Goal: Find specific page/section: Find specific page/section

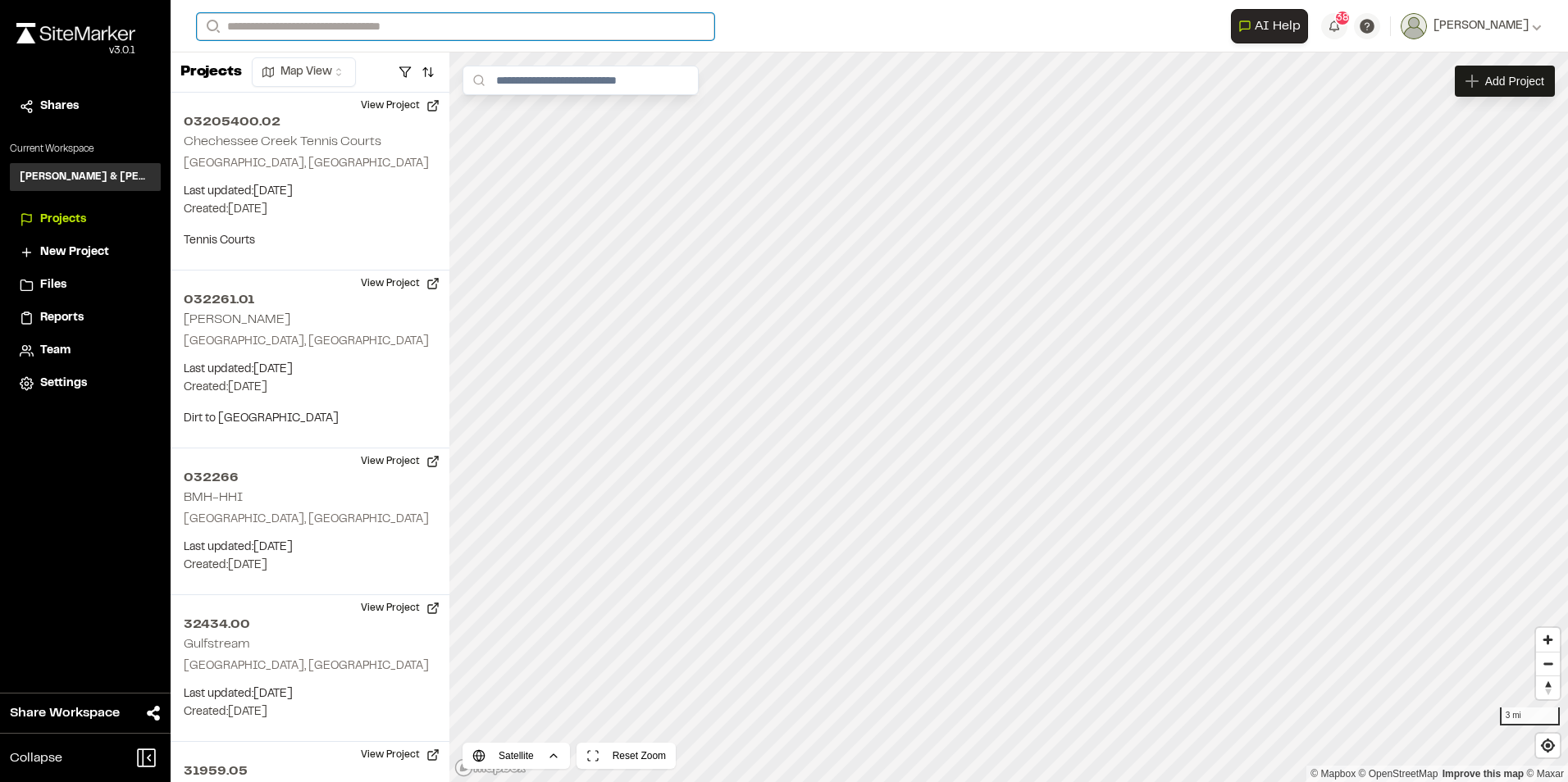
click at [363, 27] on input "Search" at bounding box center [456, 26] width 517 height 27
type input "****"
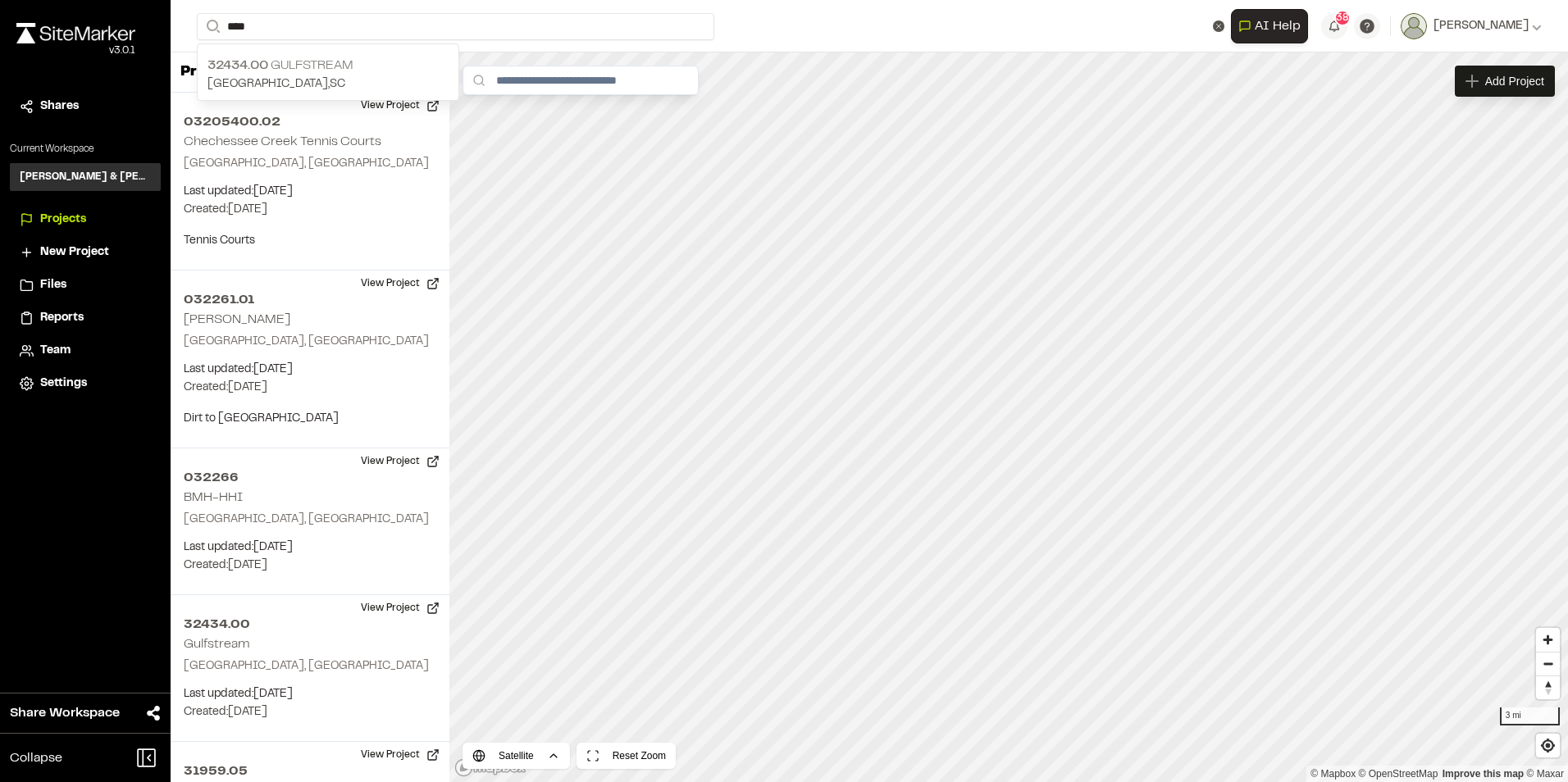
click at [257, 73] on p "32434.00 Gulfstream" at bounding box center [328, 66] width 241 height 20
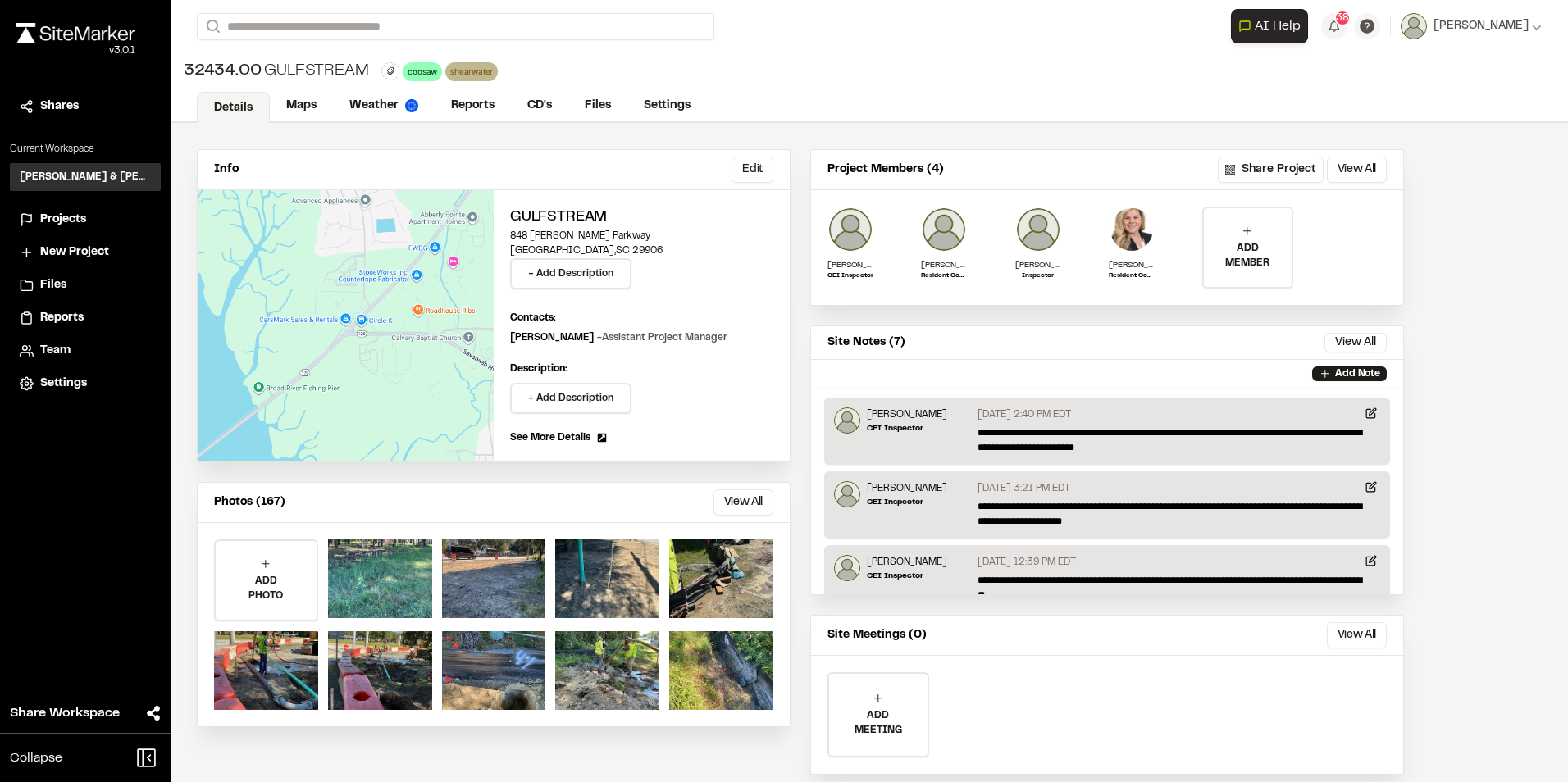
scroll to position [38, 0]
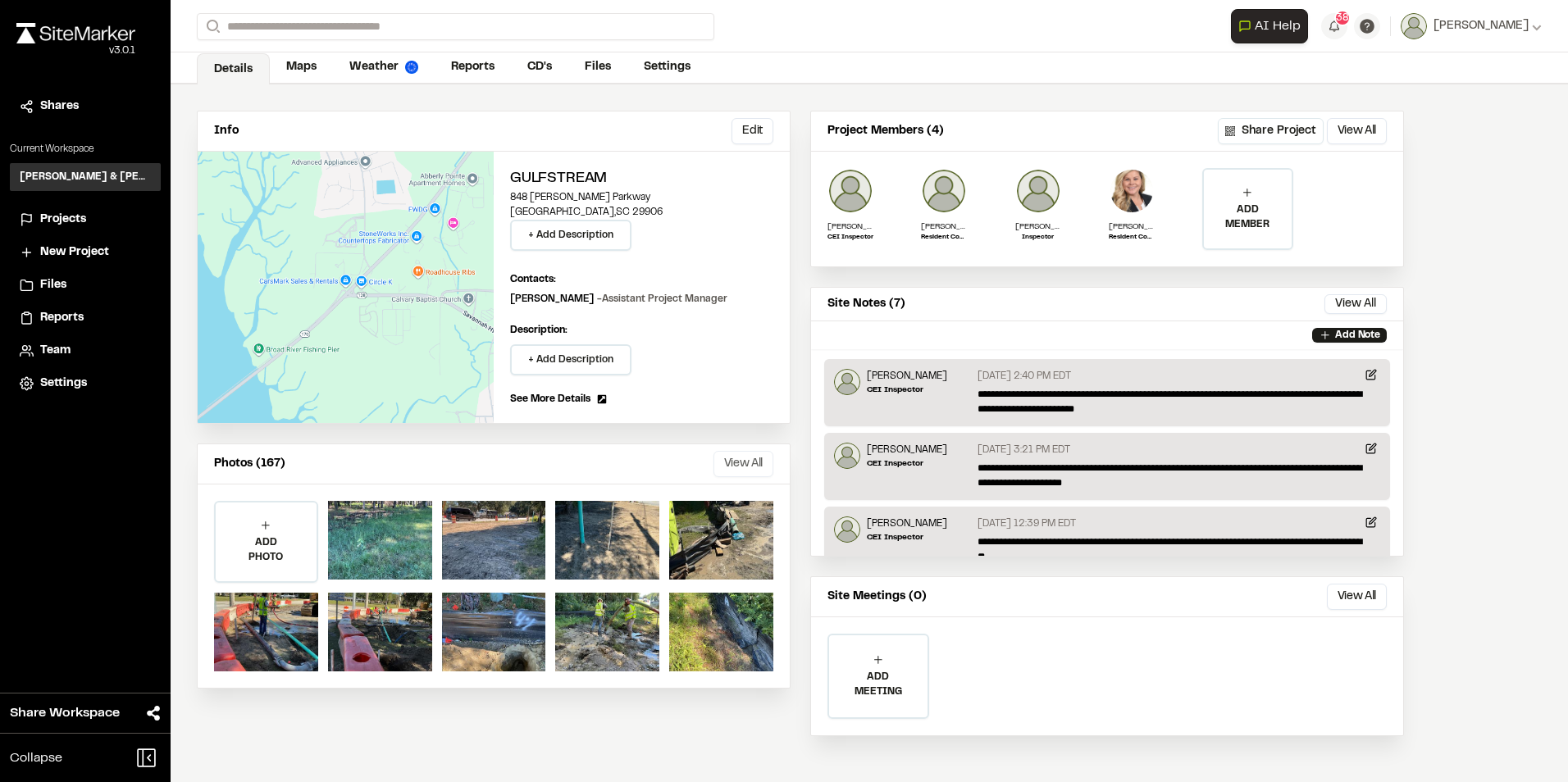
click at [732, 460] on button "View All" at bounding box center [743, 464] width 60 height 26
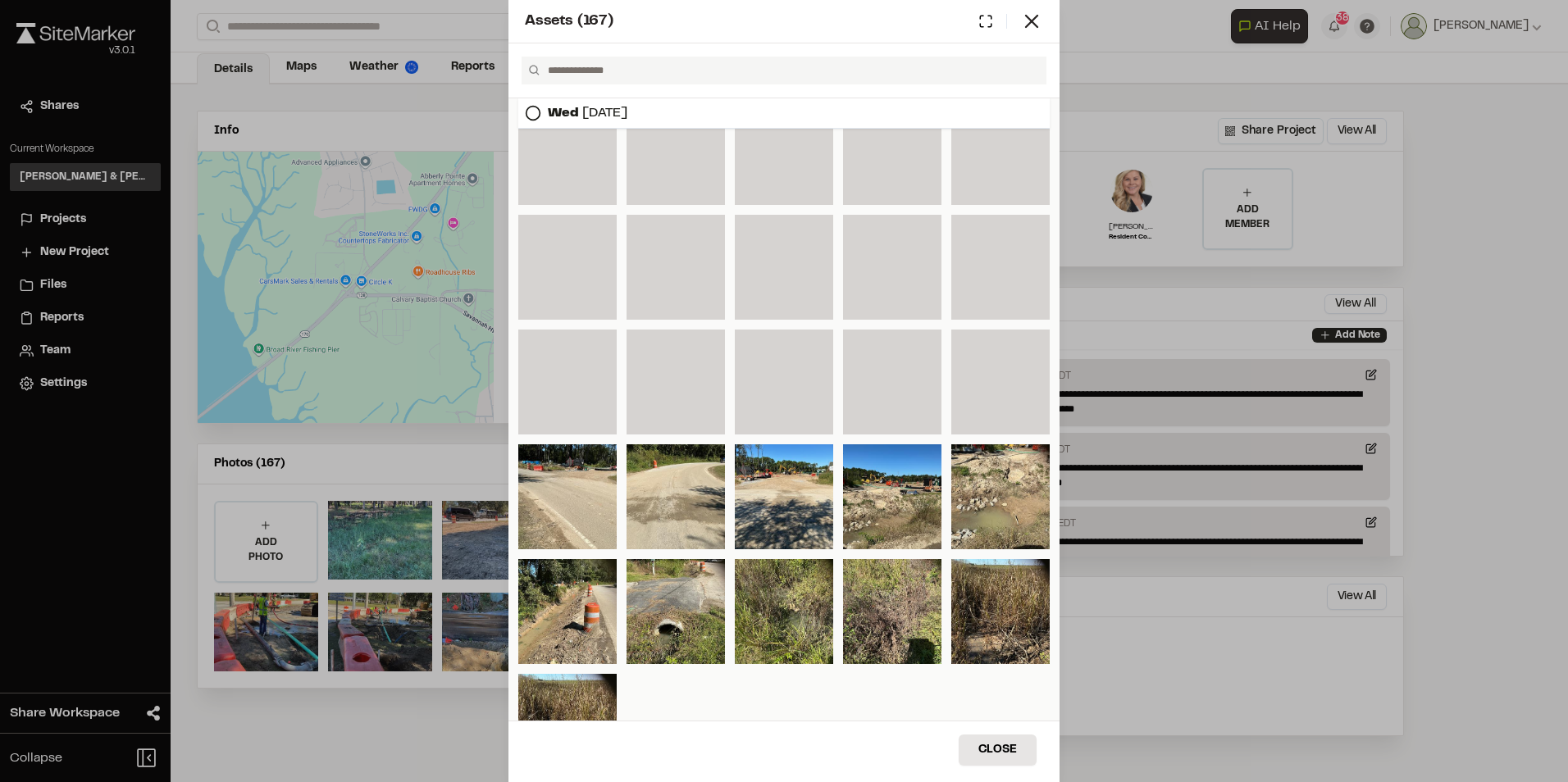
scroll to position [560, 0]
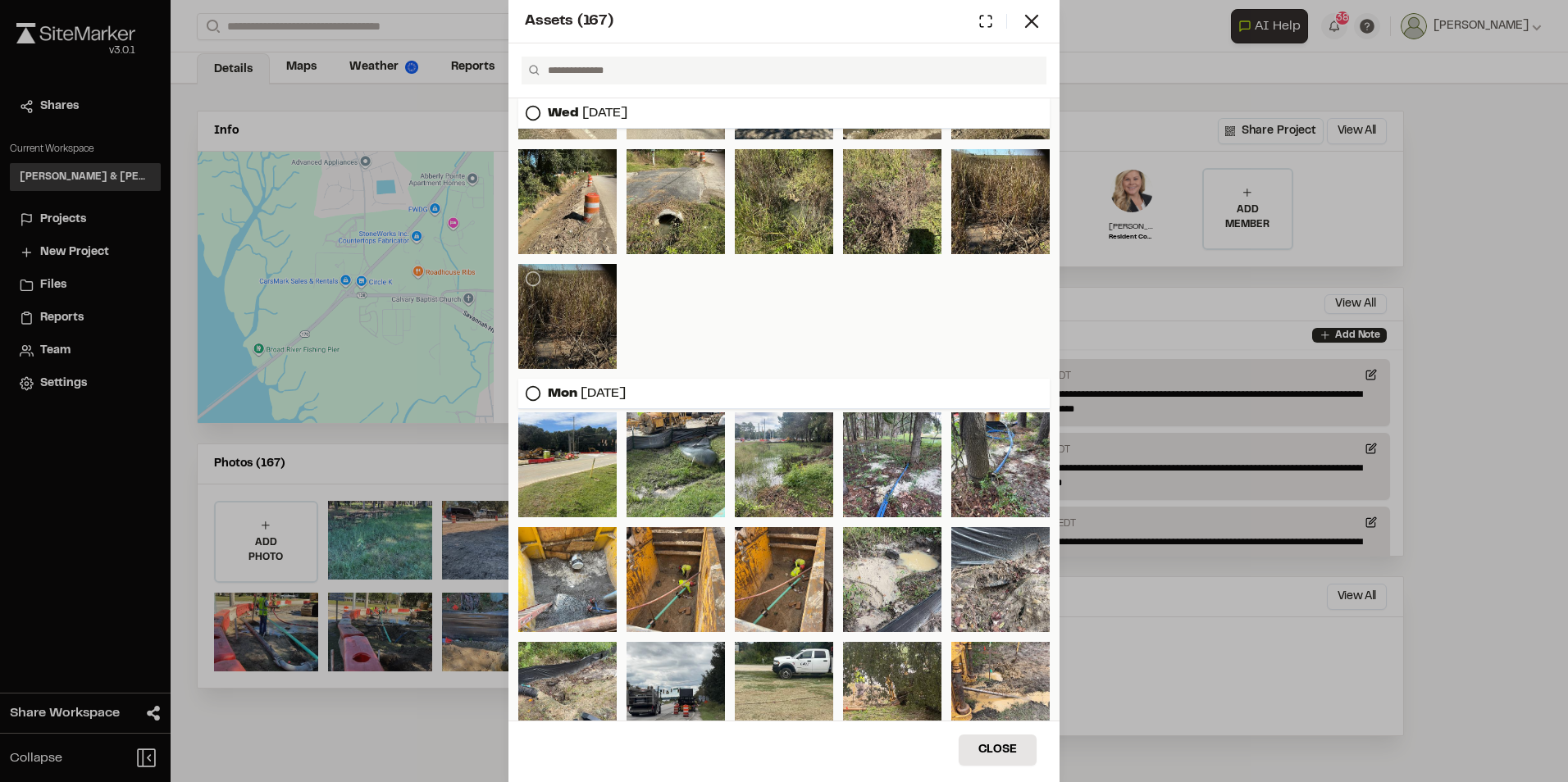
click at [551, 319] on div at bounding box center [567, 316] width 98 height 105
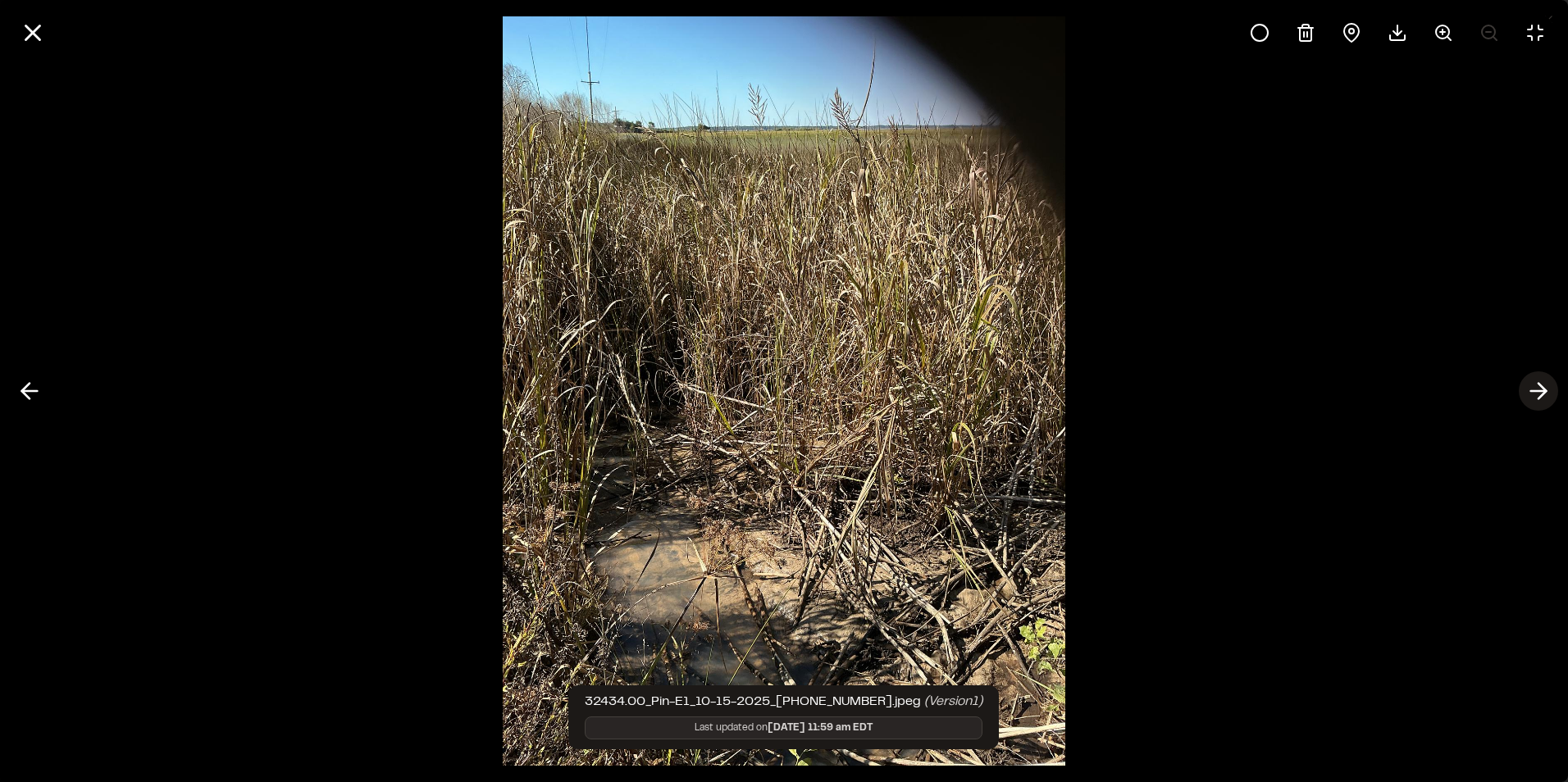
click at [1543, 394] on polyline at bounding box center [1543, 392] width 8 height 16
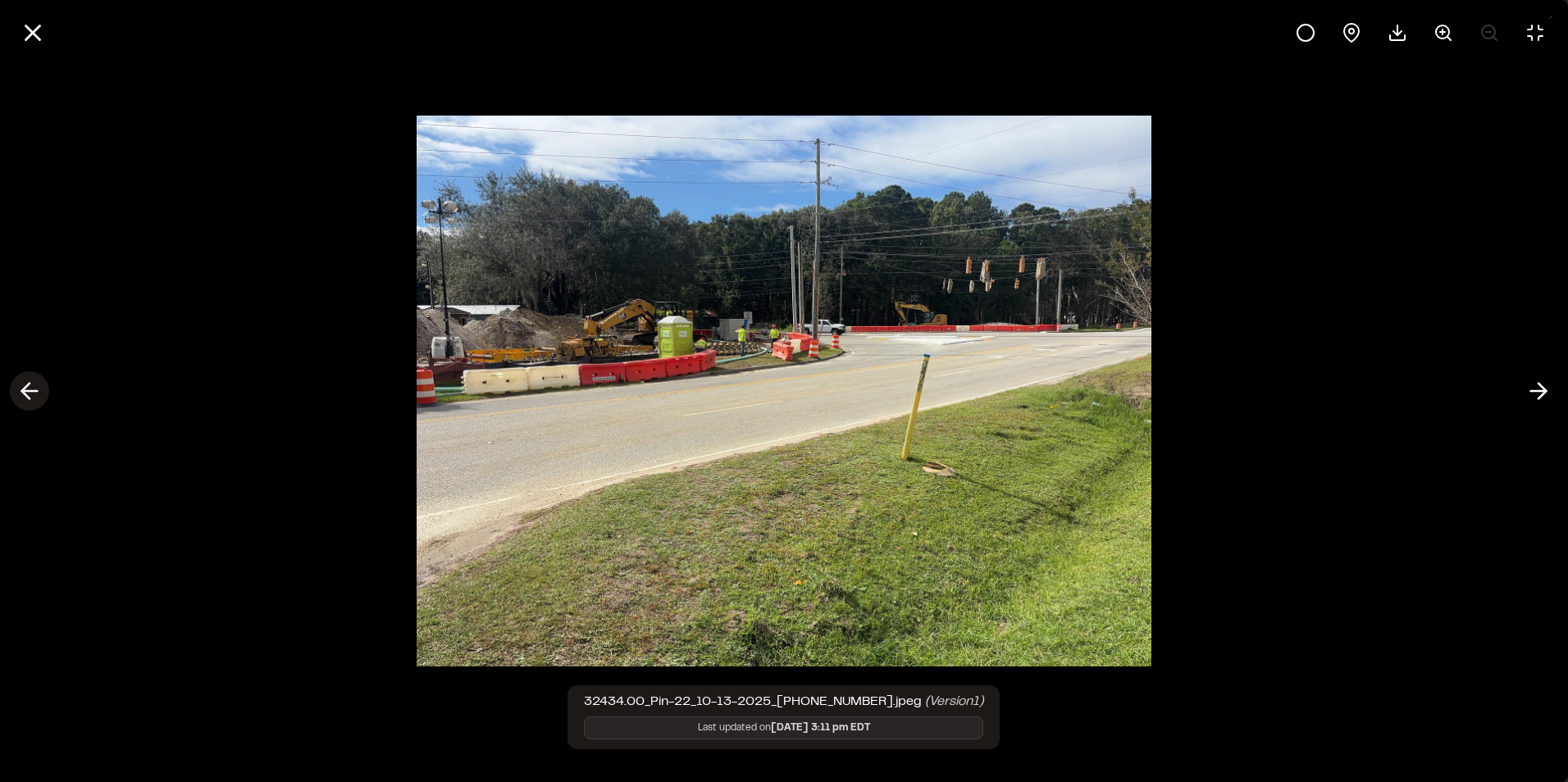
click at [36, 394] on icon at bounding box center [29, 391] width 26 height 27
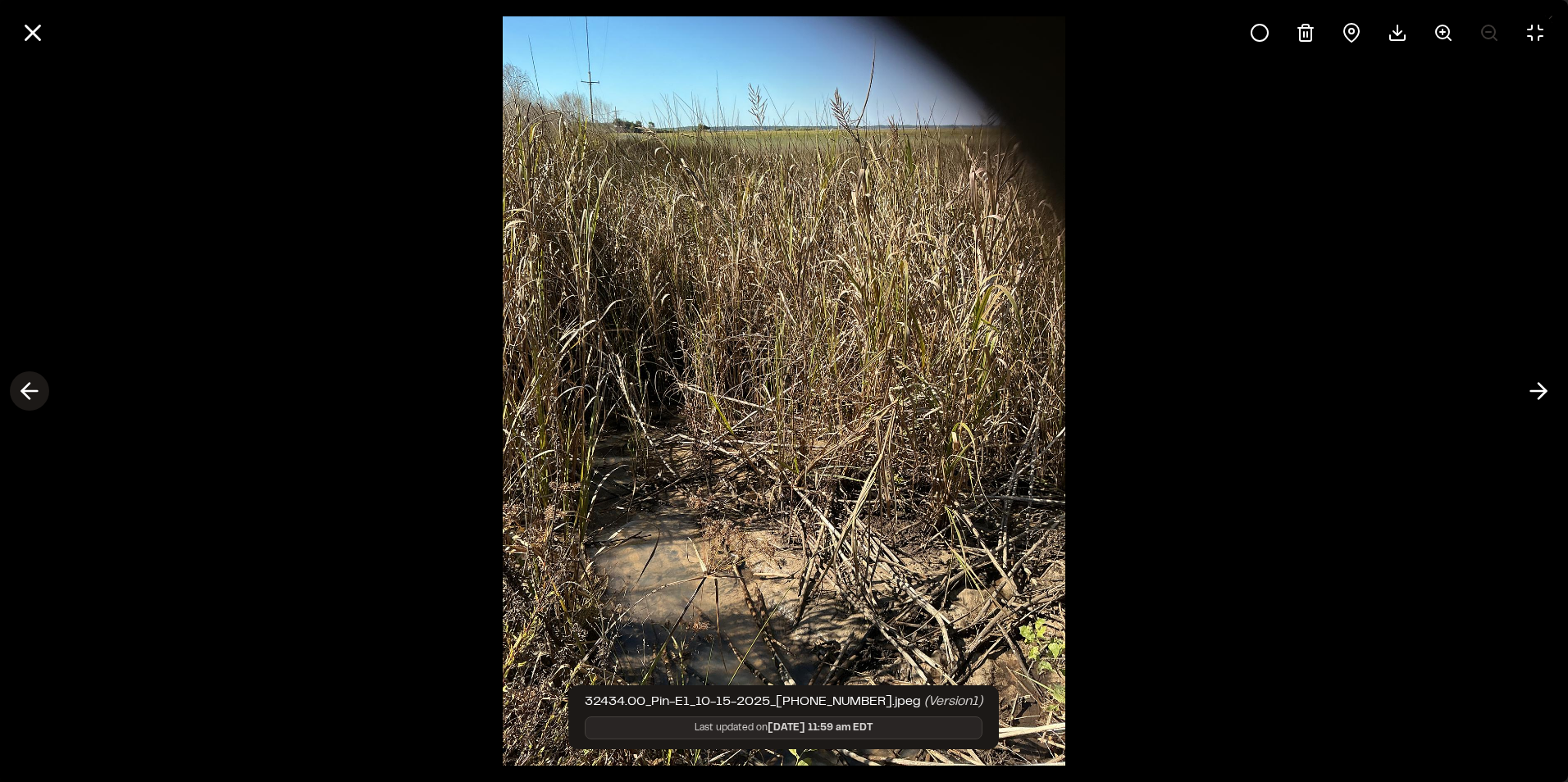
click at [36, 394] on icon at bounding box center [29, 391] width 26 height 27
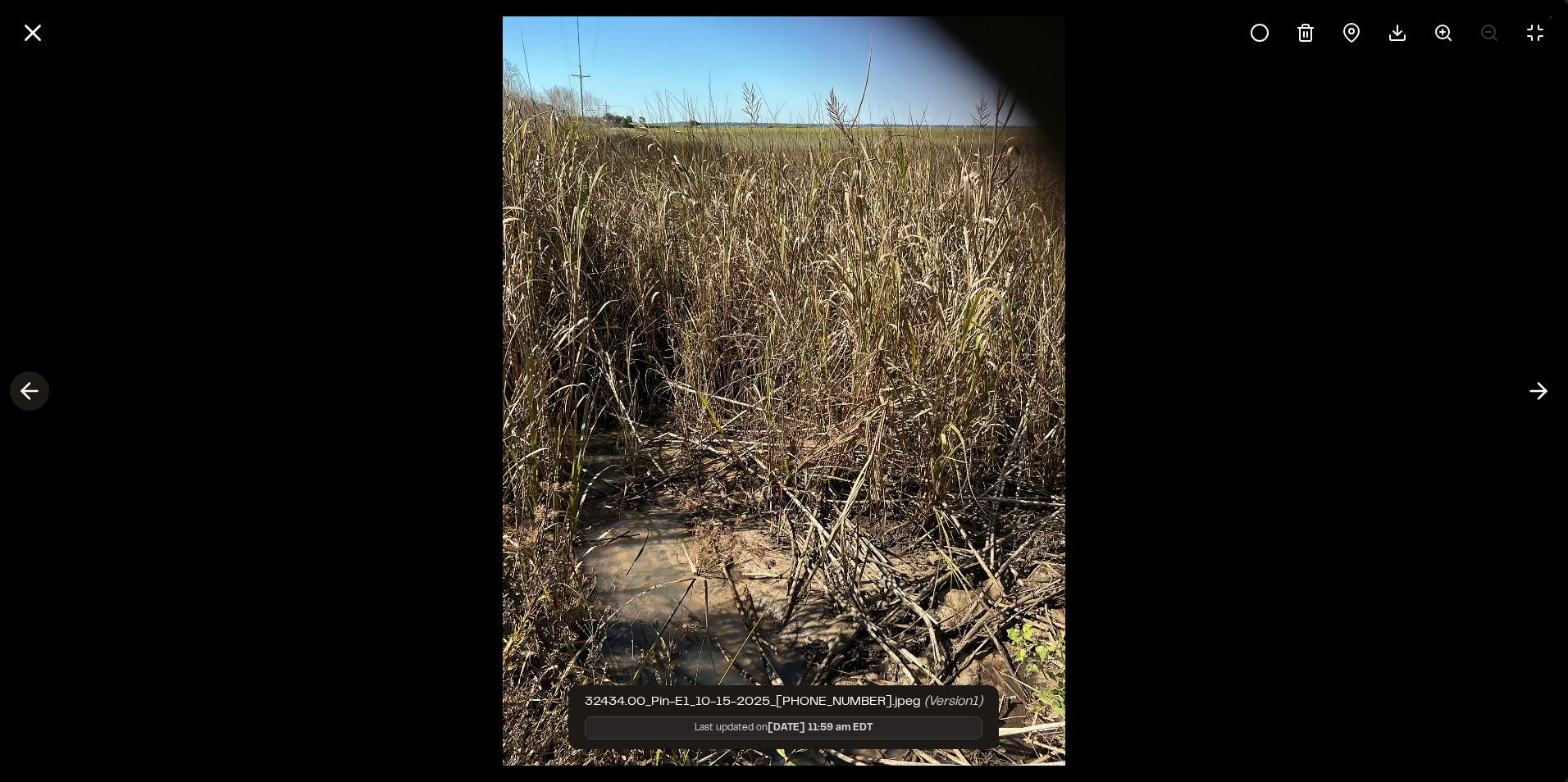
click at [37, 394] on icon at bounding box center [29, 391] width 26 height 27
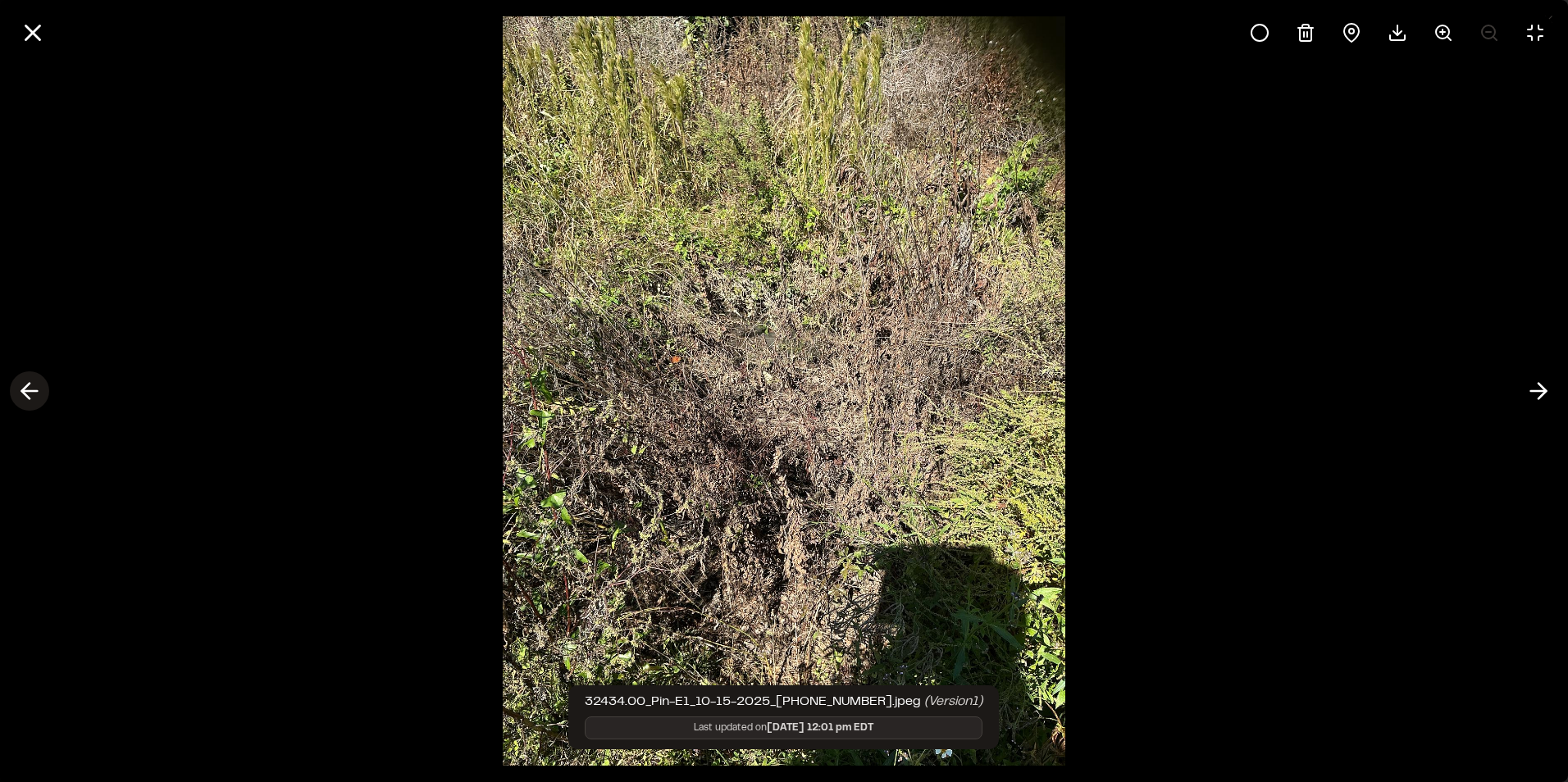
click at [43, 392] on button at bounding box center [29, 391] width 39 height 39
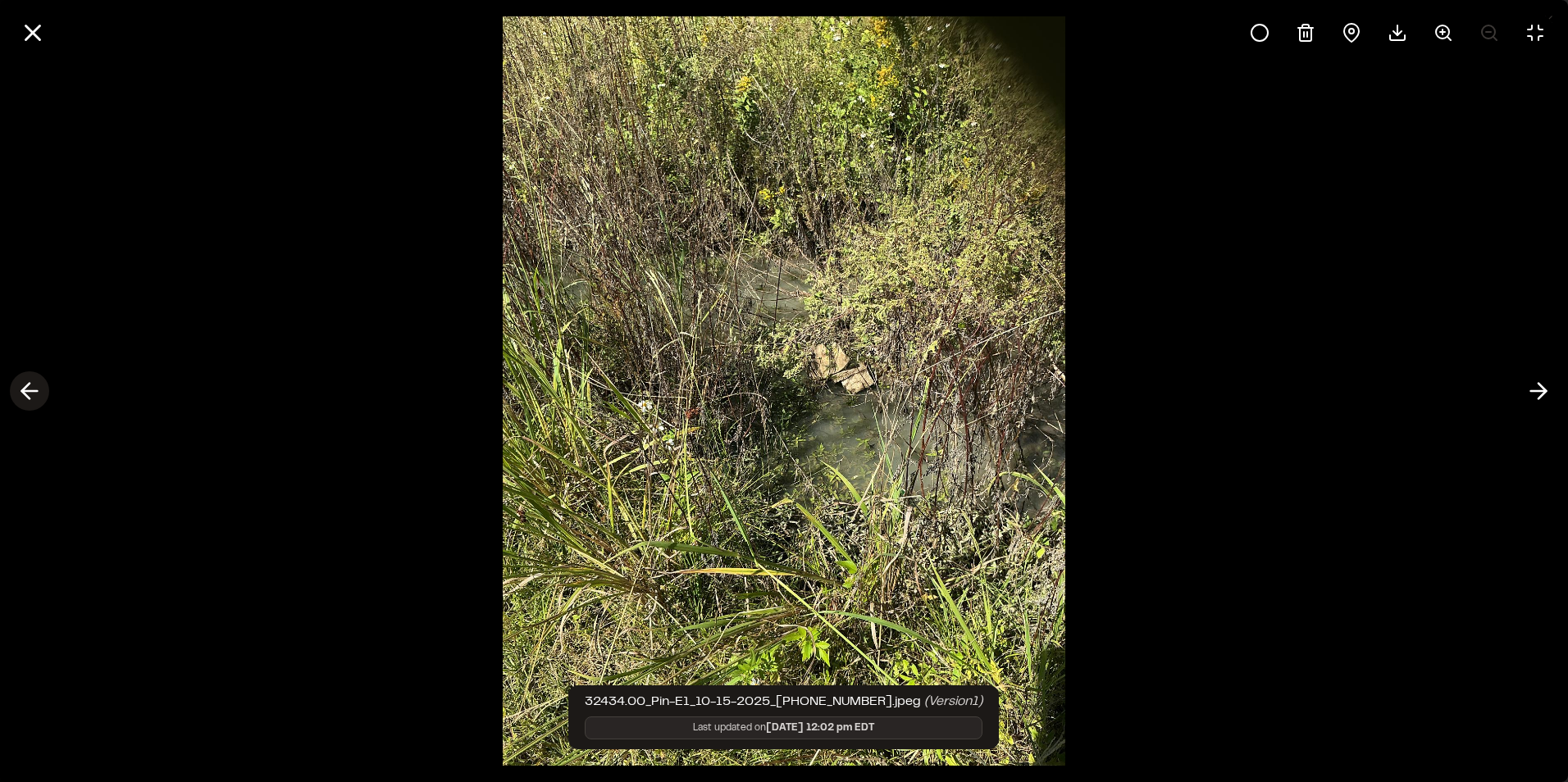
click at [43, 392] on button at bounding box center [29, 391] width 39 height 39
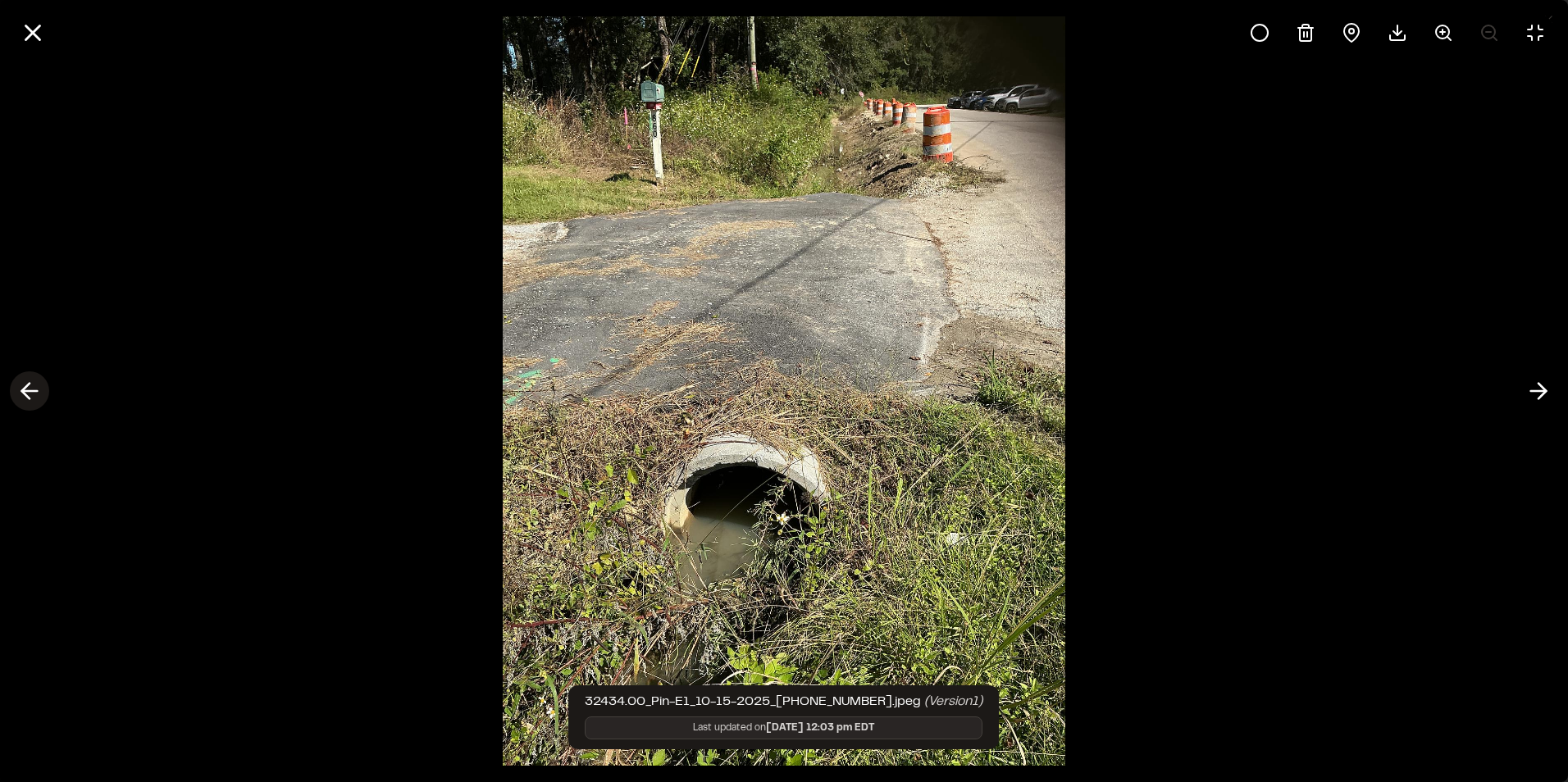
click at [43, 392] on button at bounding box center [29, 391] width 39 height 39
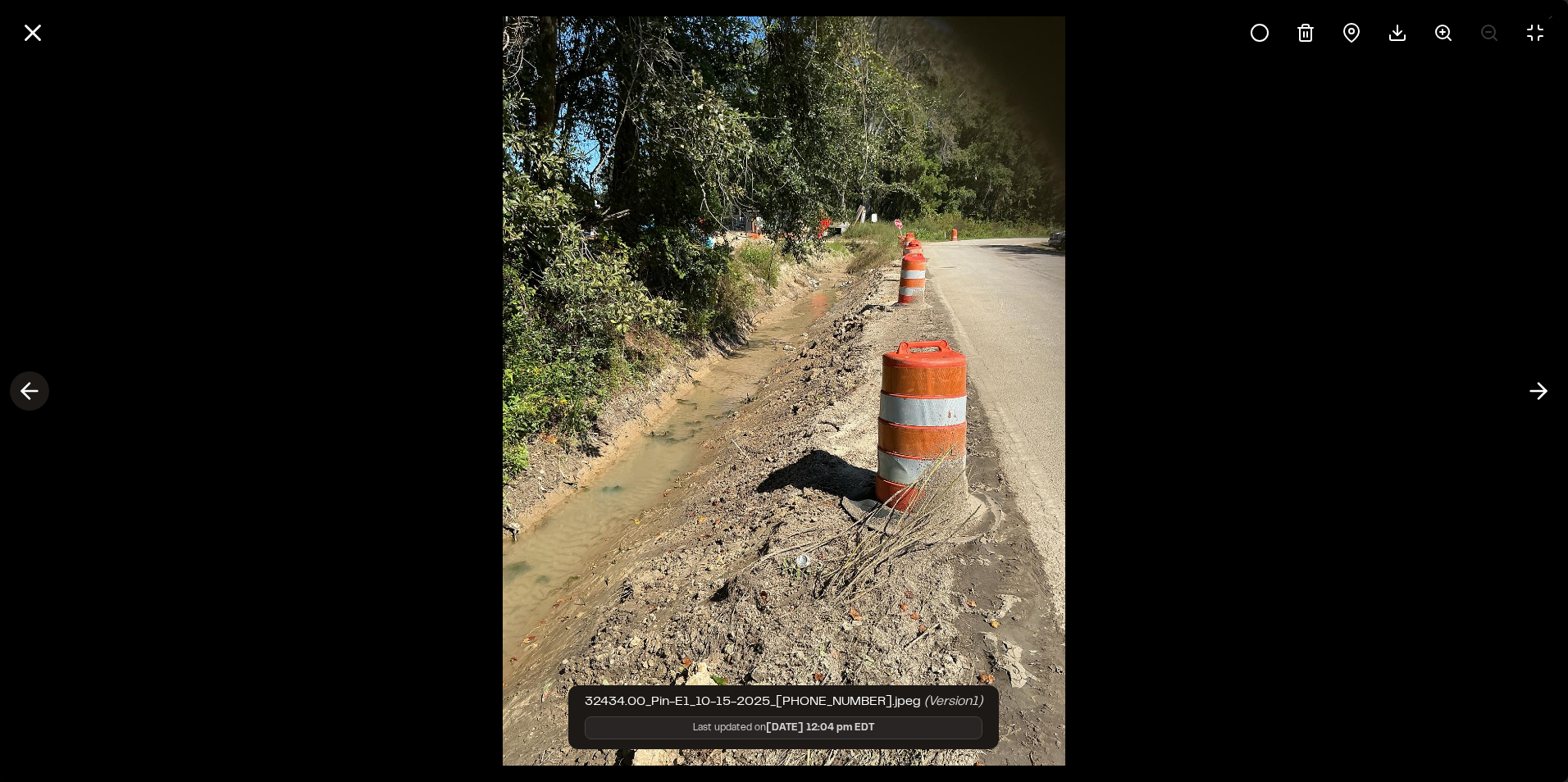
click at [43, 392] on button at bounding box center [29, 391] width 39 height 39
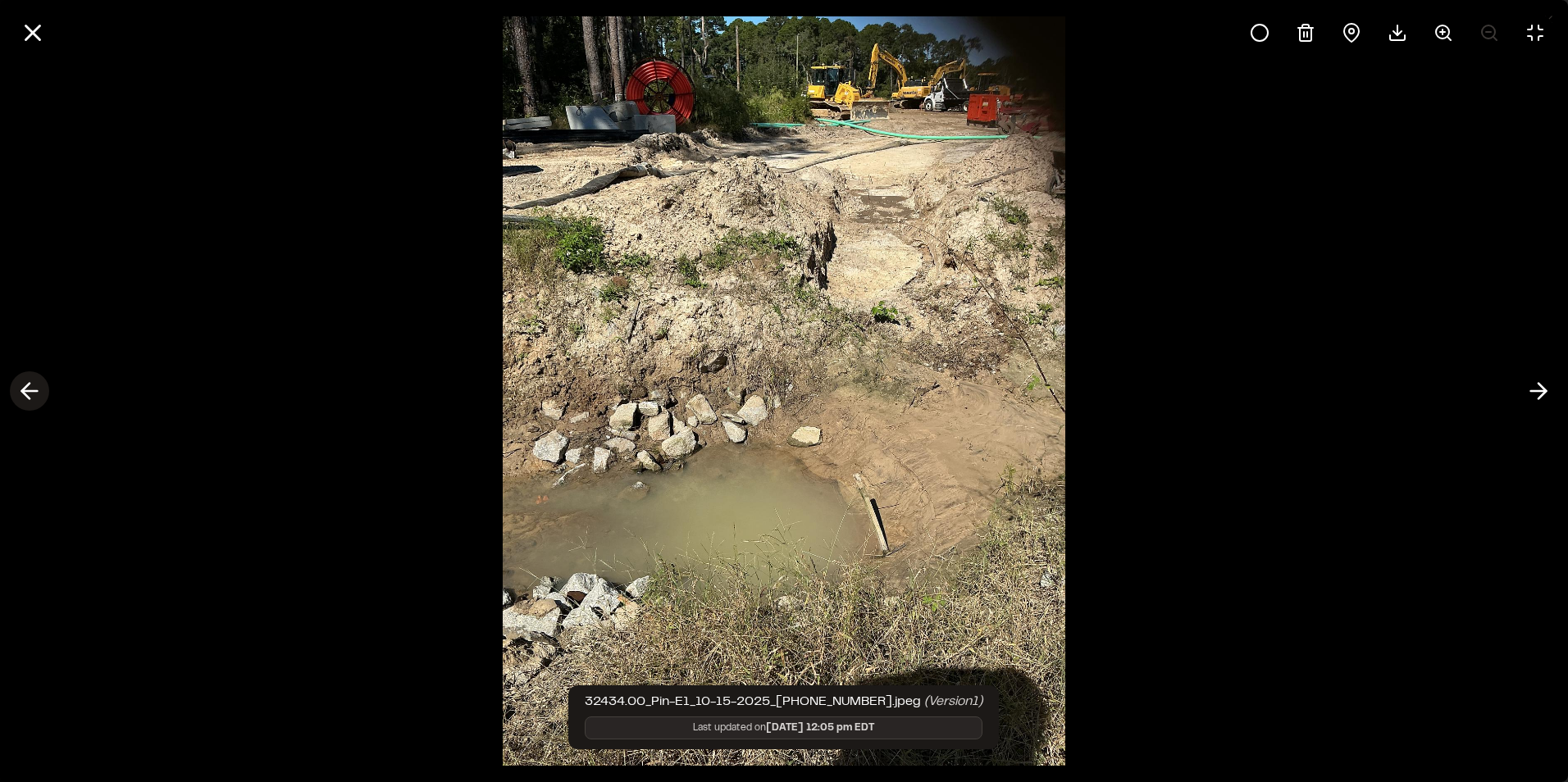
click at [43, 392] on button at bounding box center [29, 391] width 39 height 39
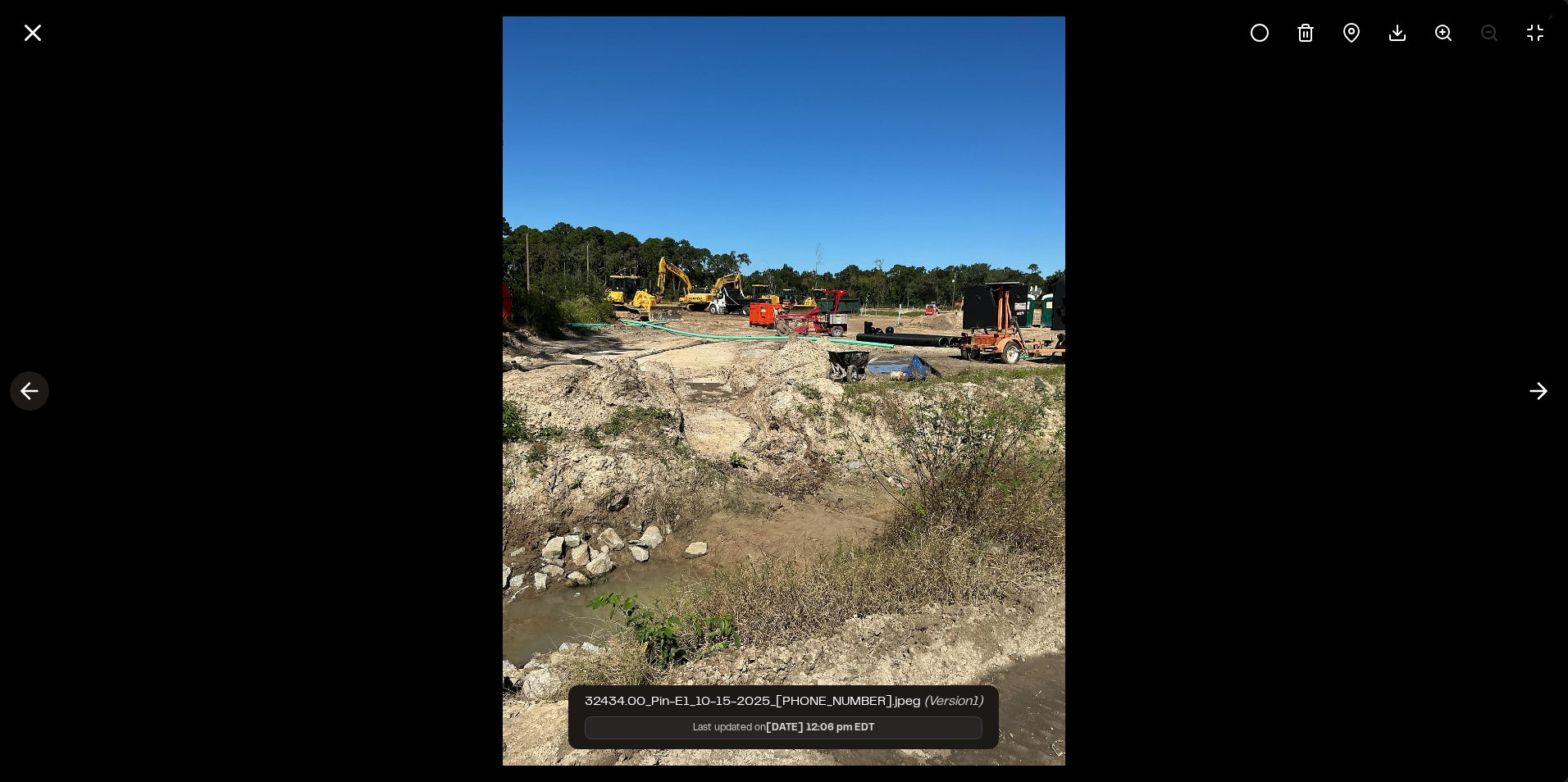
click at [27, 381] on icon at bounding box center [29, 391] width 26 height 27
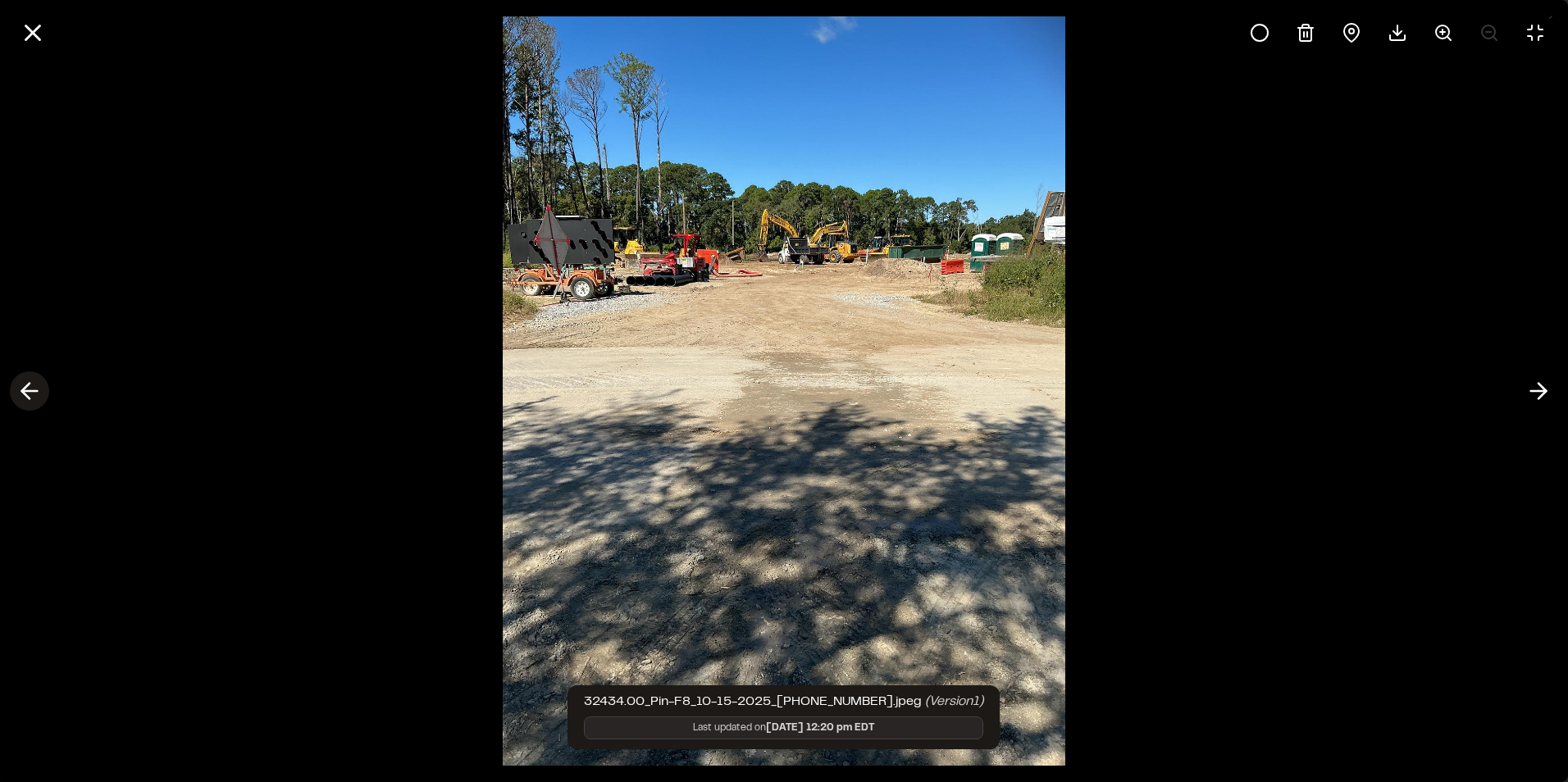
click at [27, 381] on icon at bounding box center [29, 391] width 26 height 27
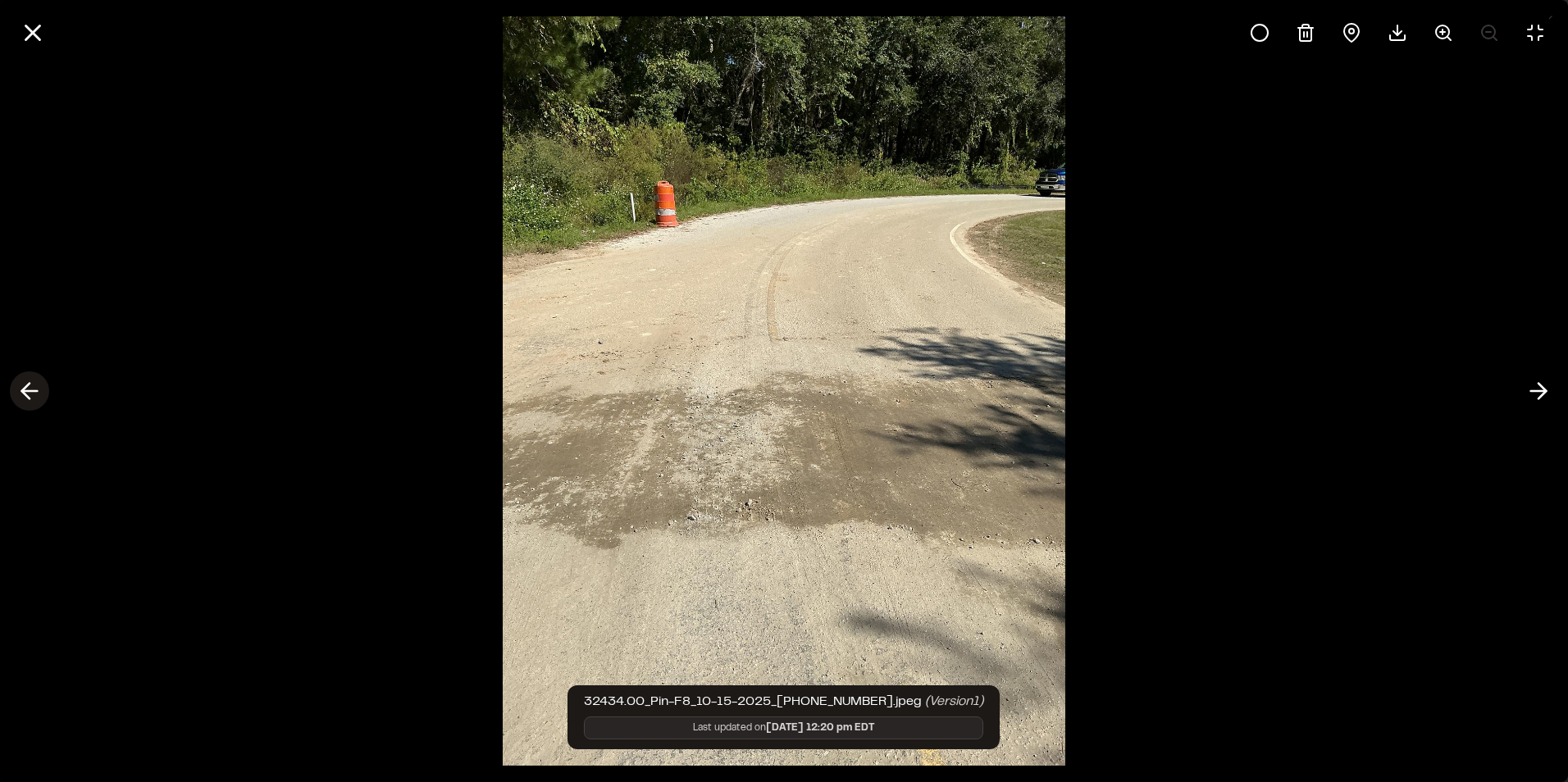
click at [27, 381] on icon at bounding box center [29, 391] width 26 height 27
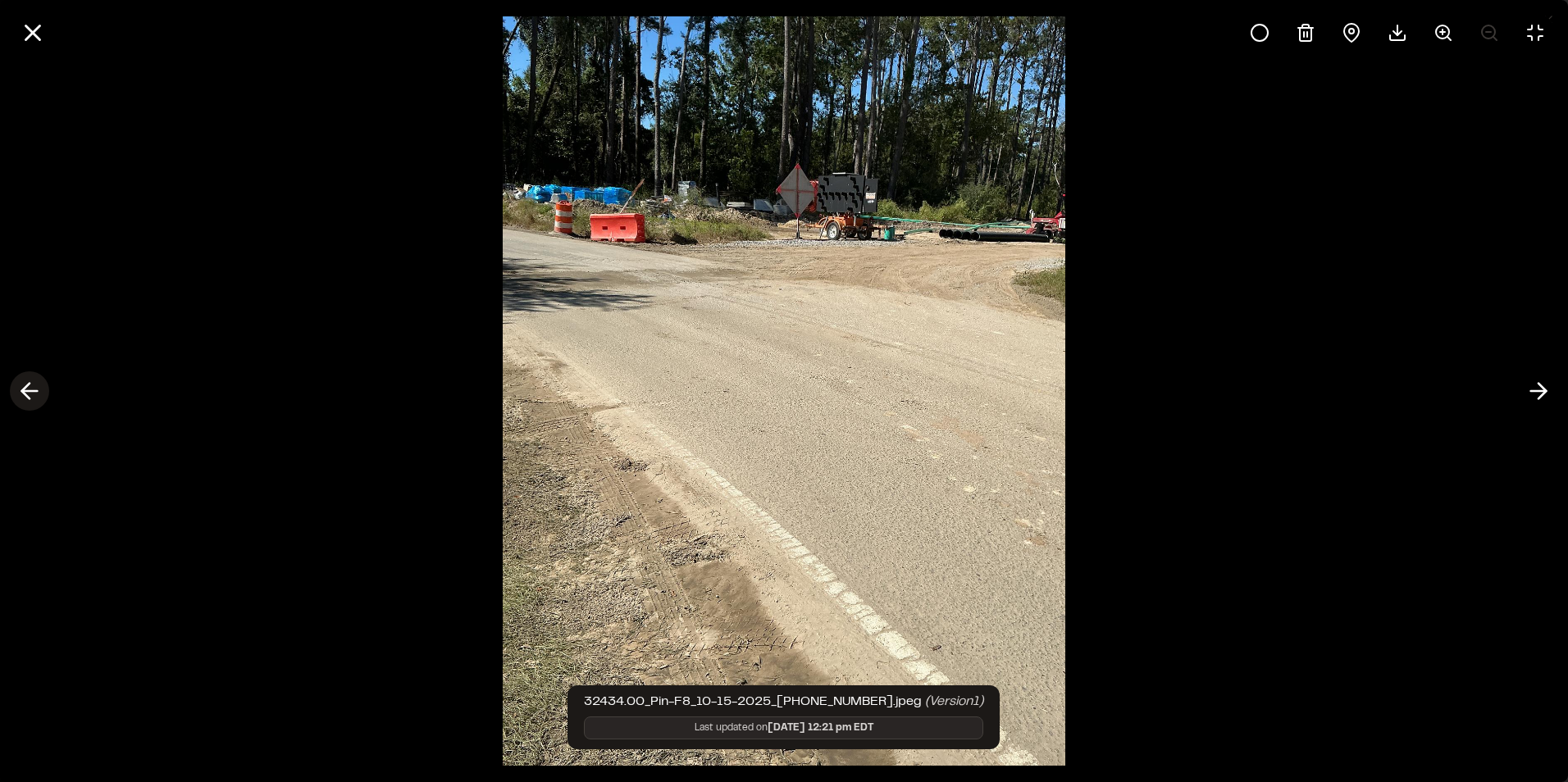
click at [27, 381] on icon at bounding box center [29, 391] width 26 height 27
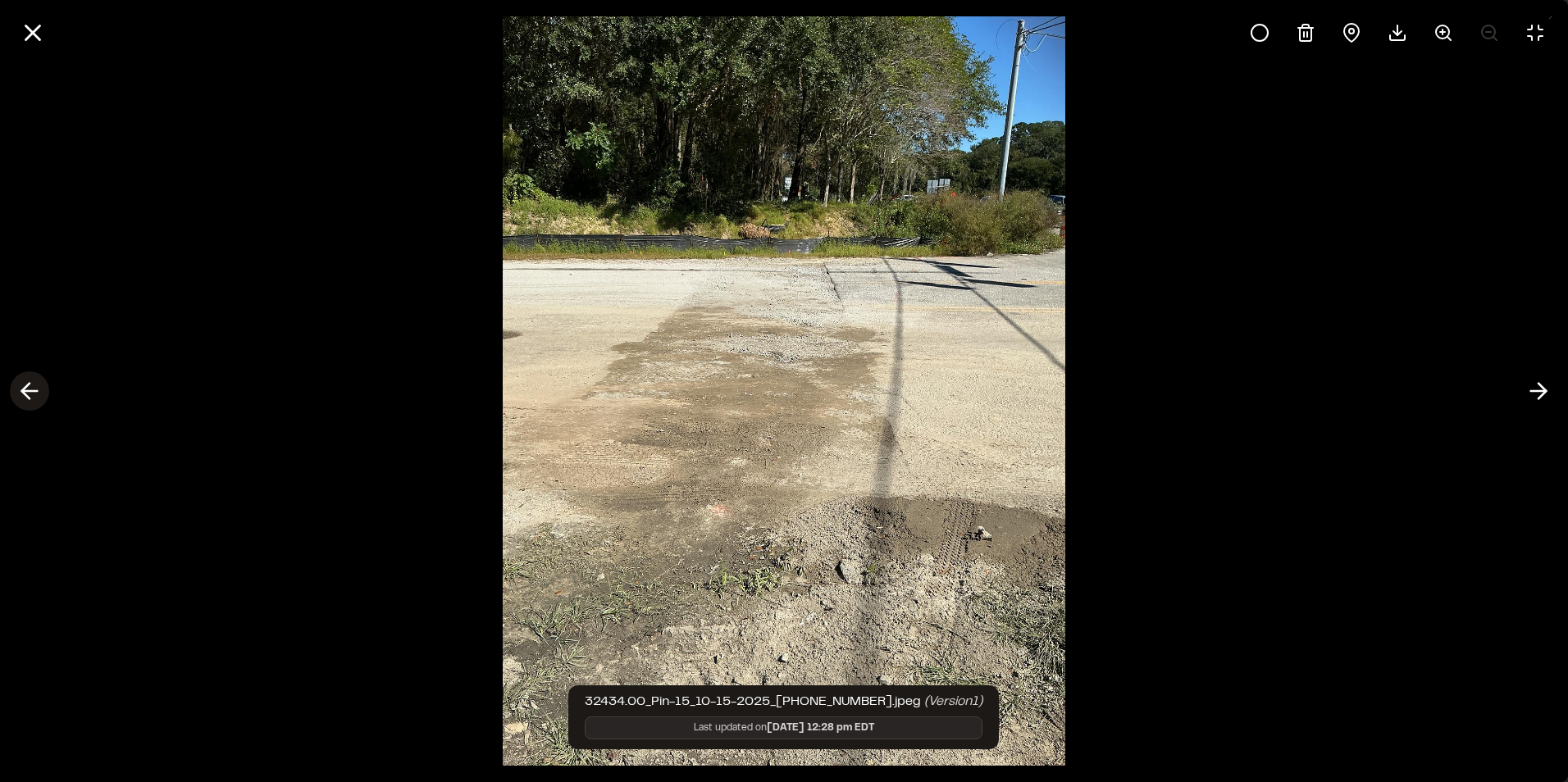
click at [27, 381] on icon at bounding box center [29, 391] width 26 height 27
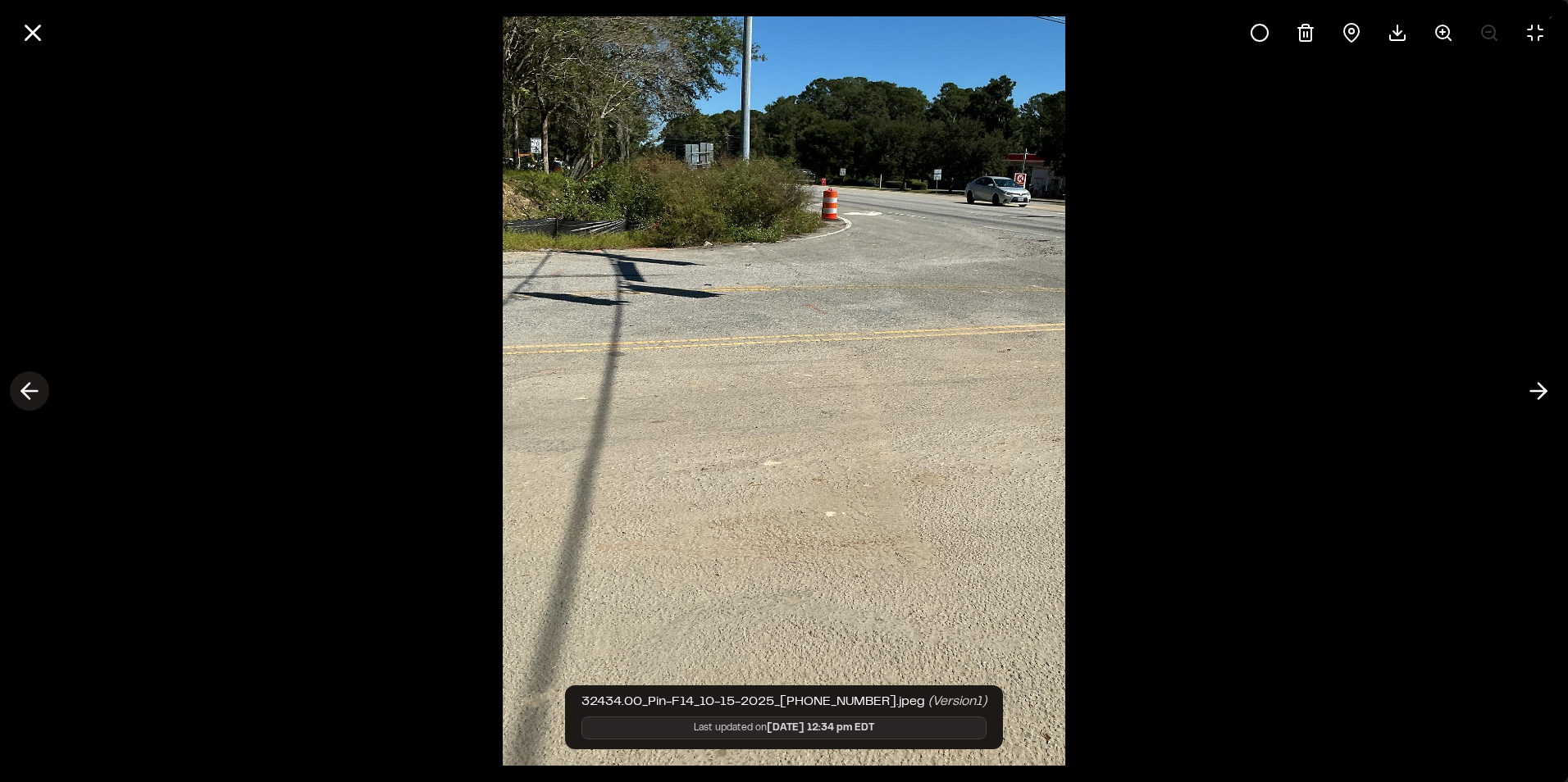
click at [27, 381] on icon at bounding box center [29, 391] width 26 height 27
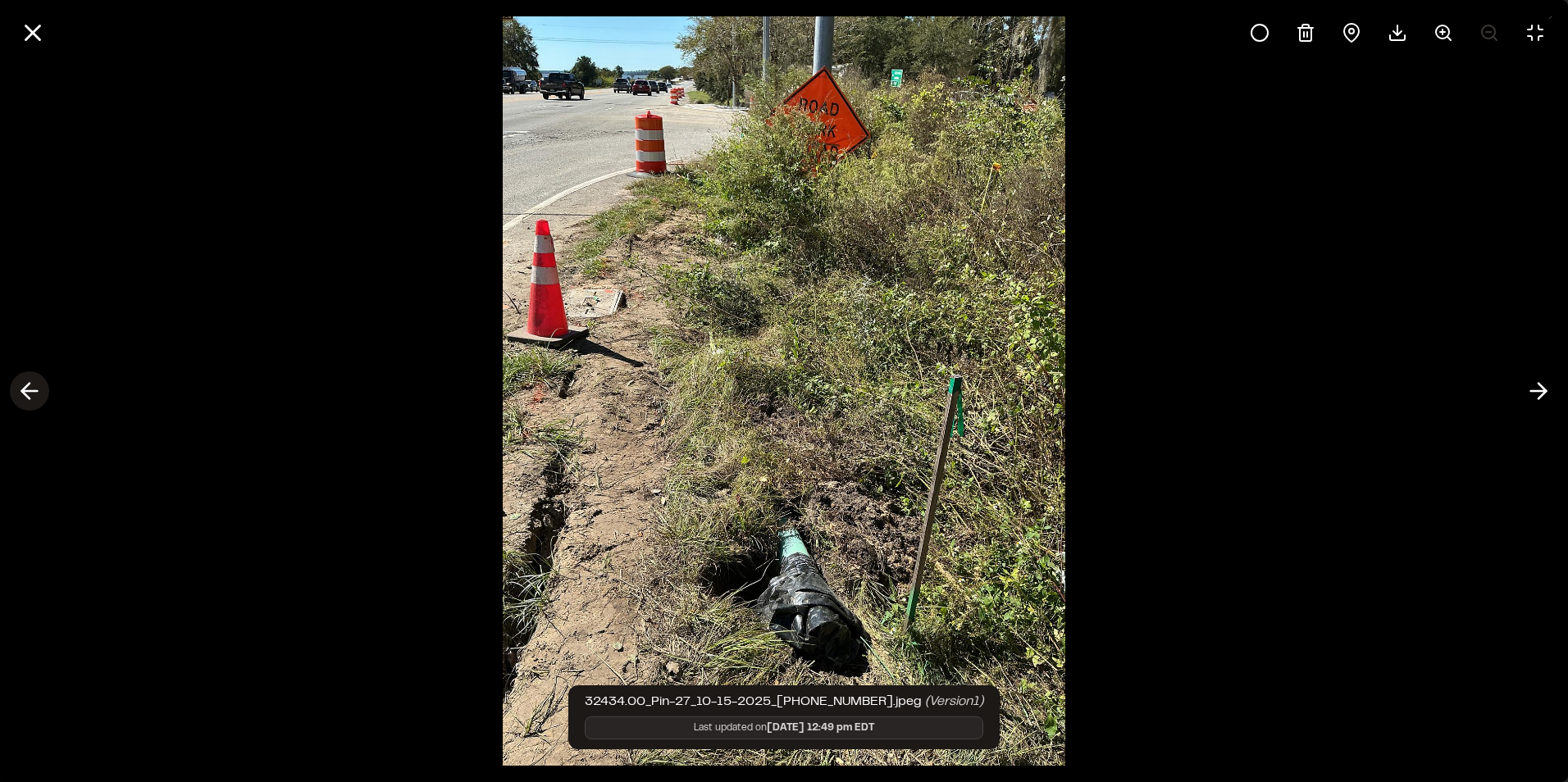
click at [27, 381] on icon at bounding box center [29, 391] width 26 height 27
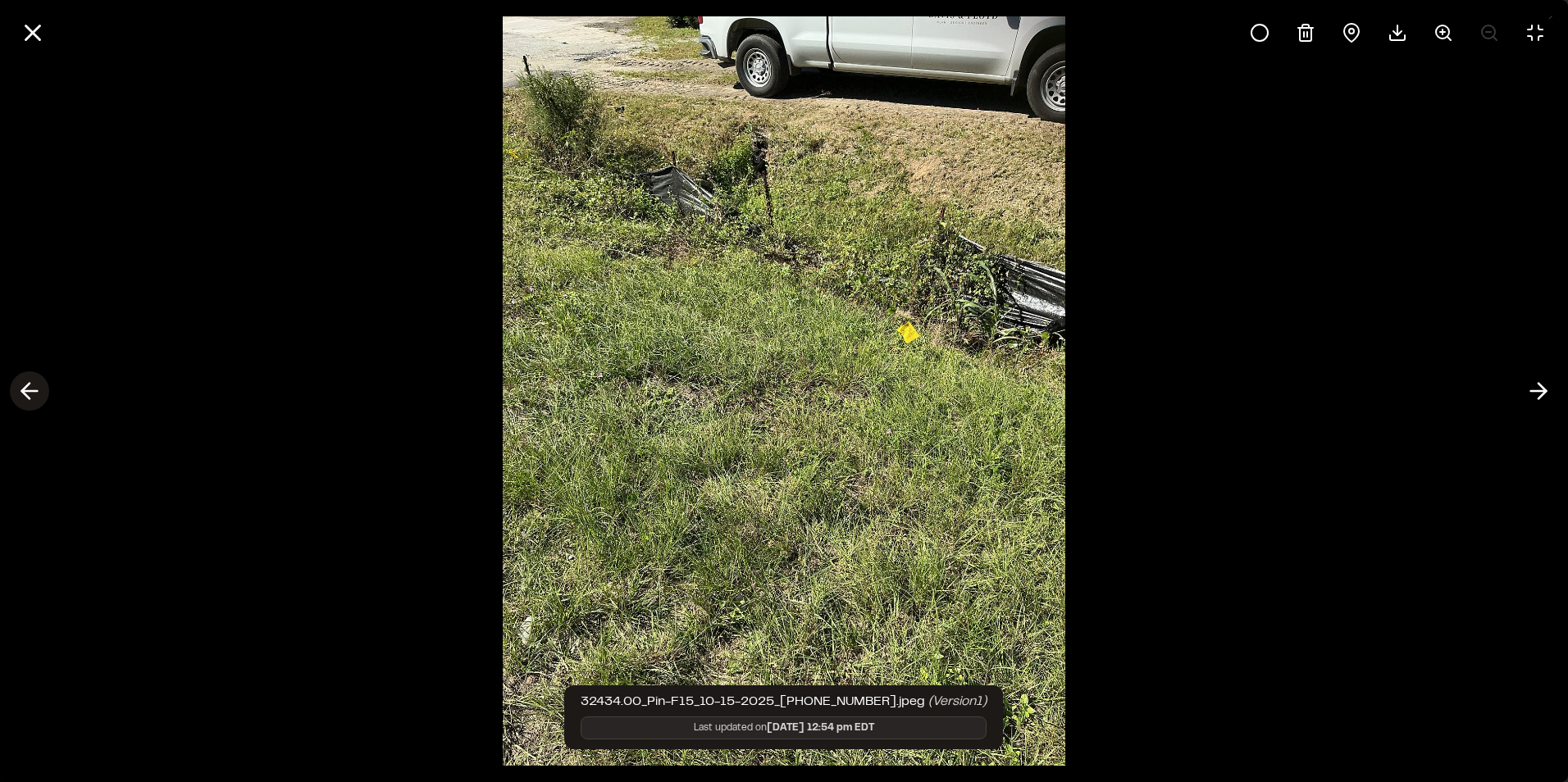
click at [27, 381] on icon at bounding box center [29, 391] width 26 height 27
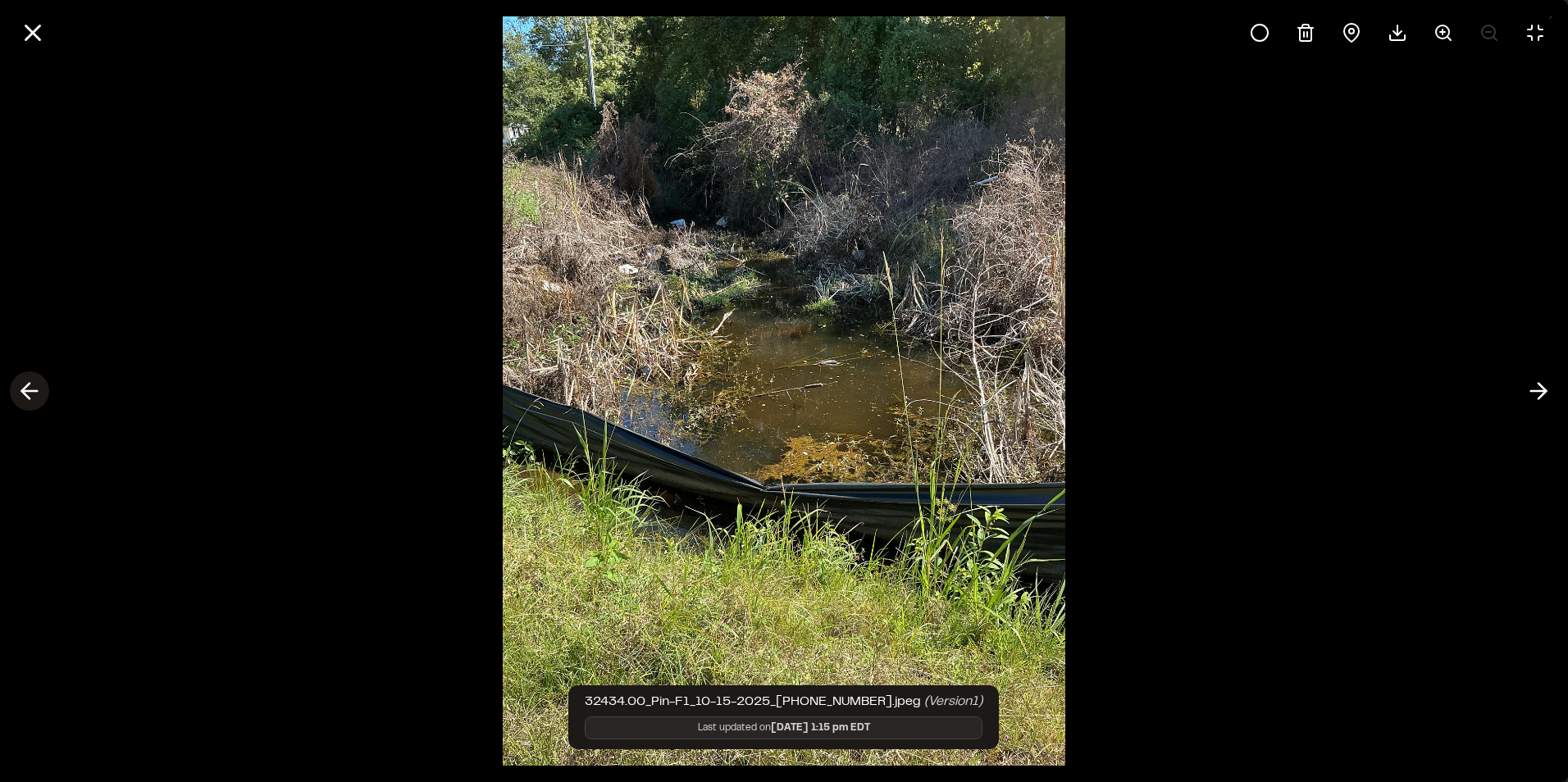
click at [27, 381] on icon at bounding box center [29, 391] width 26 height 27
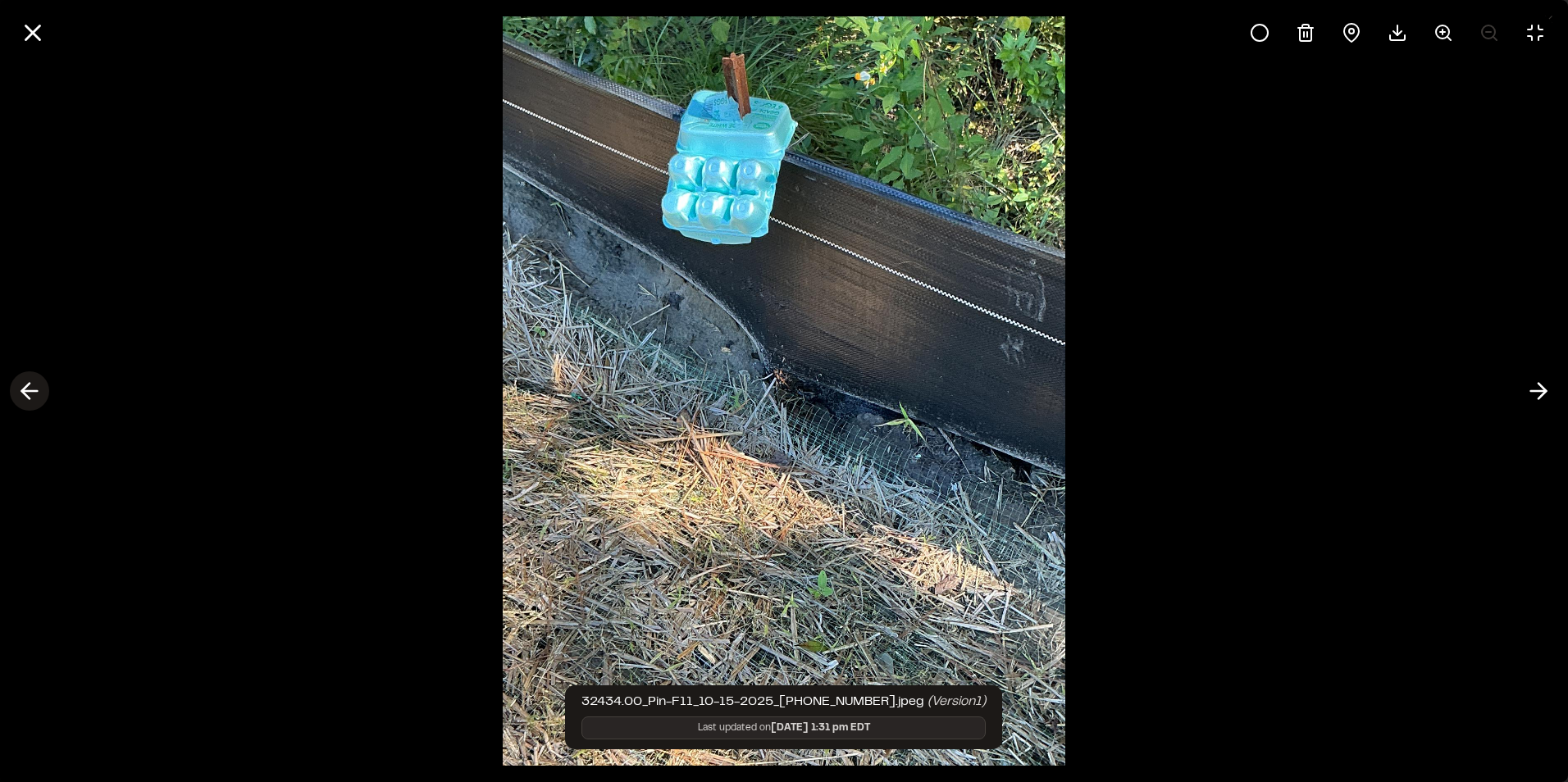
click at [27, 381] on icon at bounding box center [29, 391] width 26 height 27
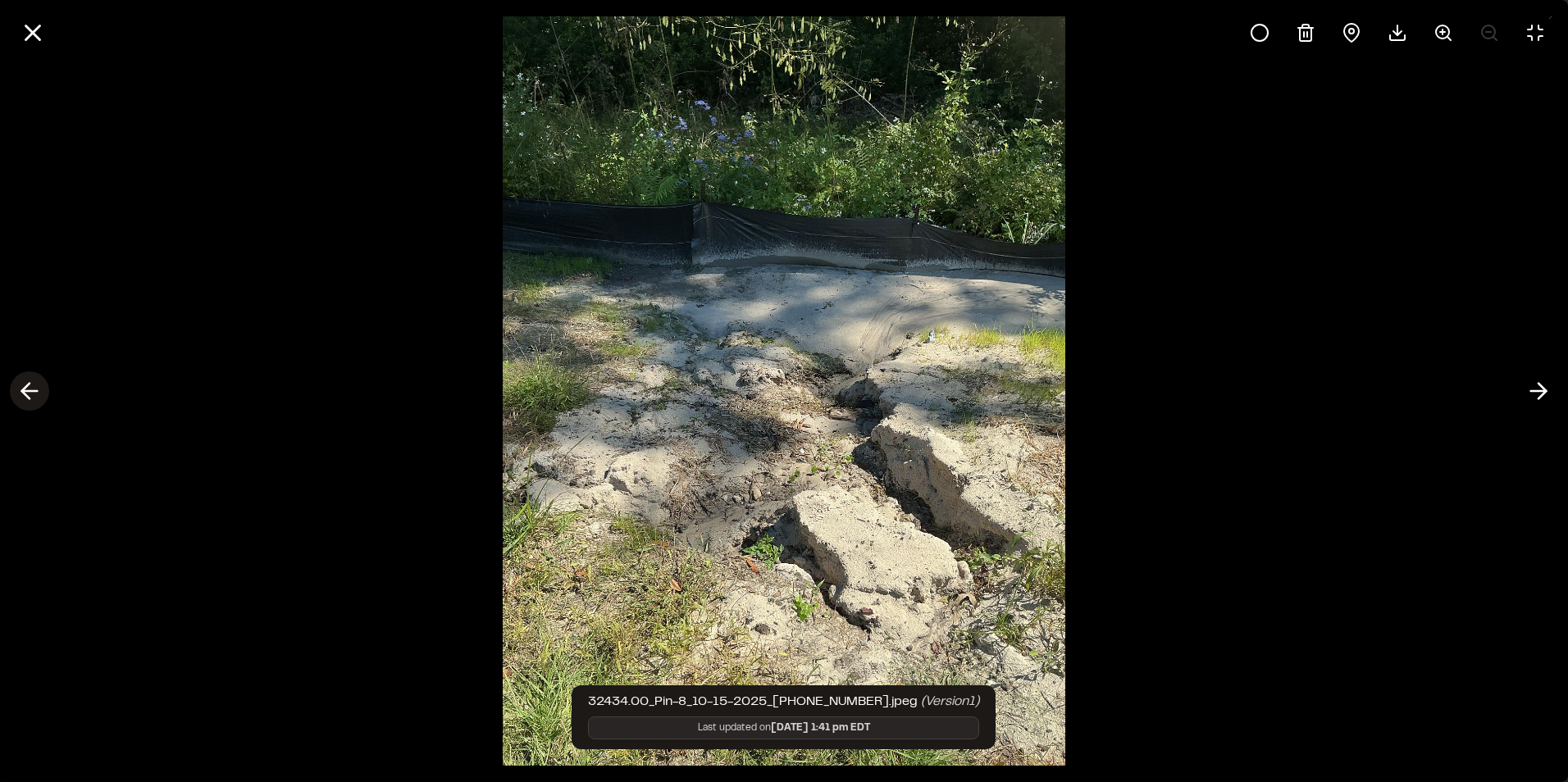
click at [27, 381] on icon at bounding box center [29, 391] width 26 height 27
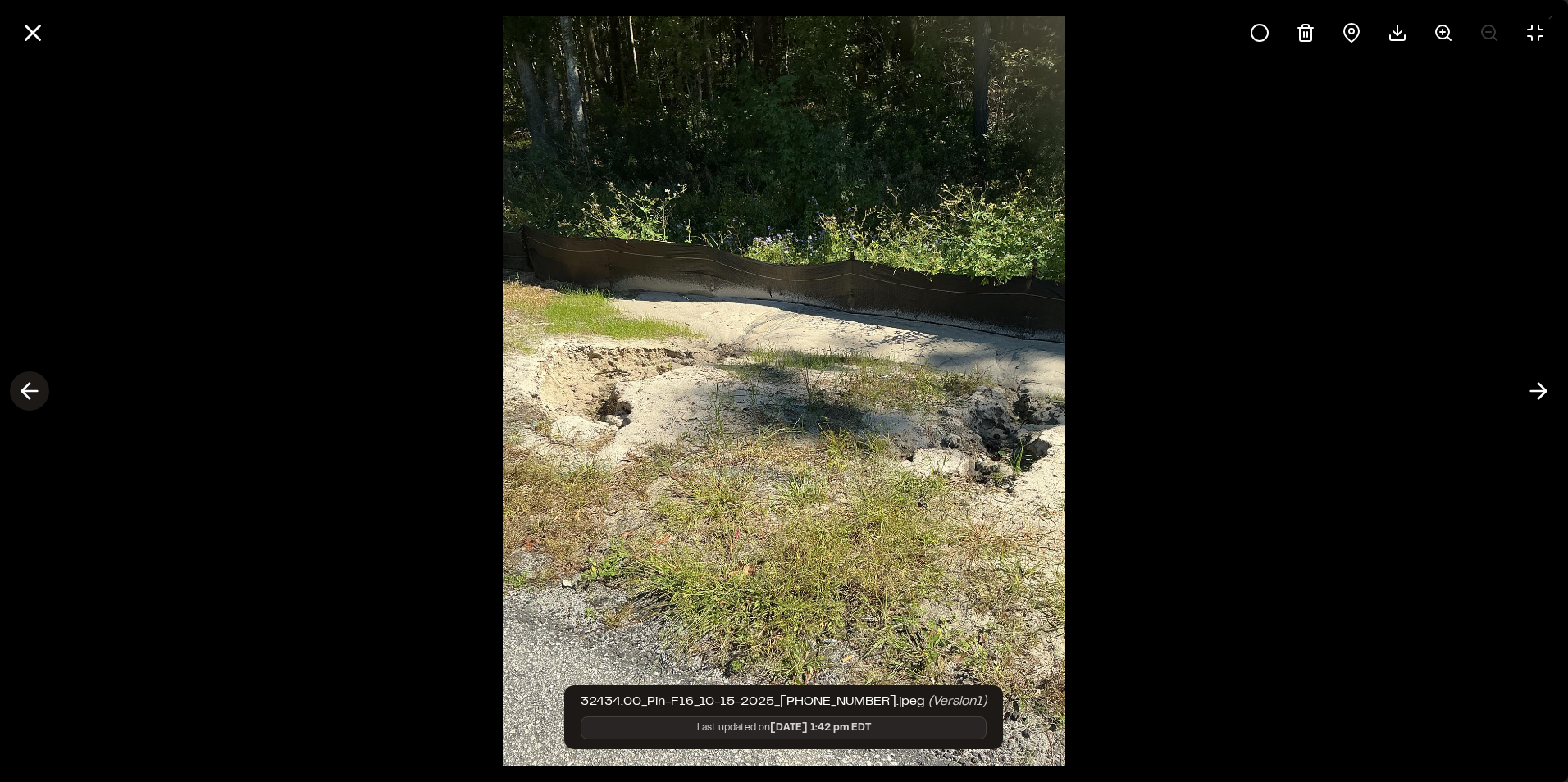
click at [27, 381] on icon at bounding box center [29, 391] width 26 height 27
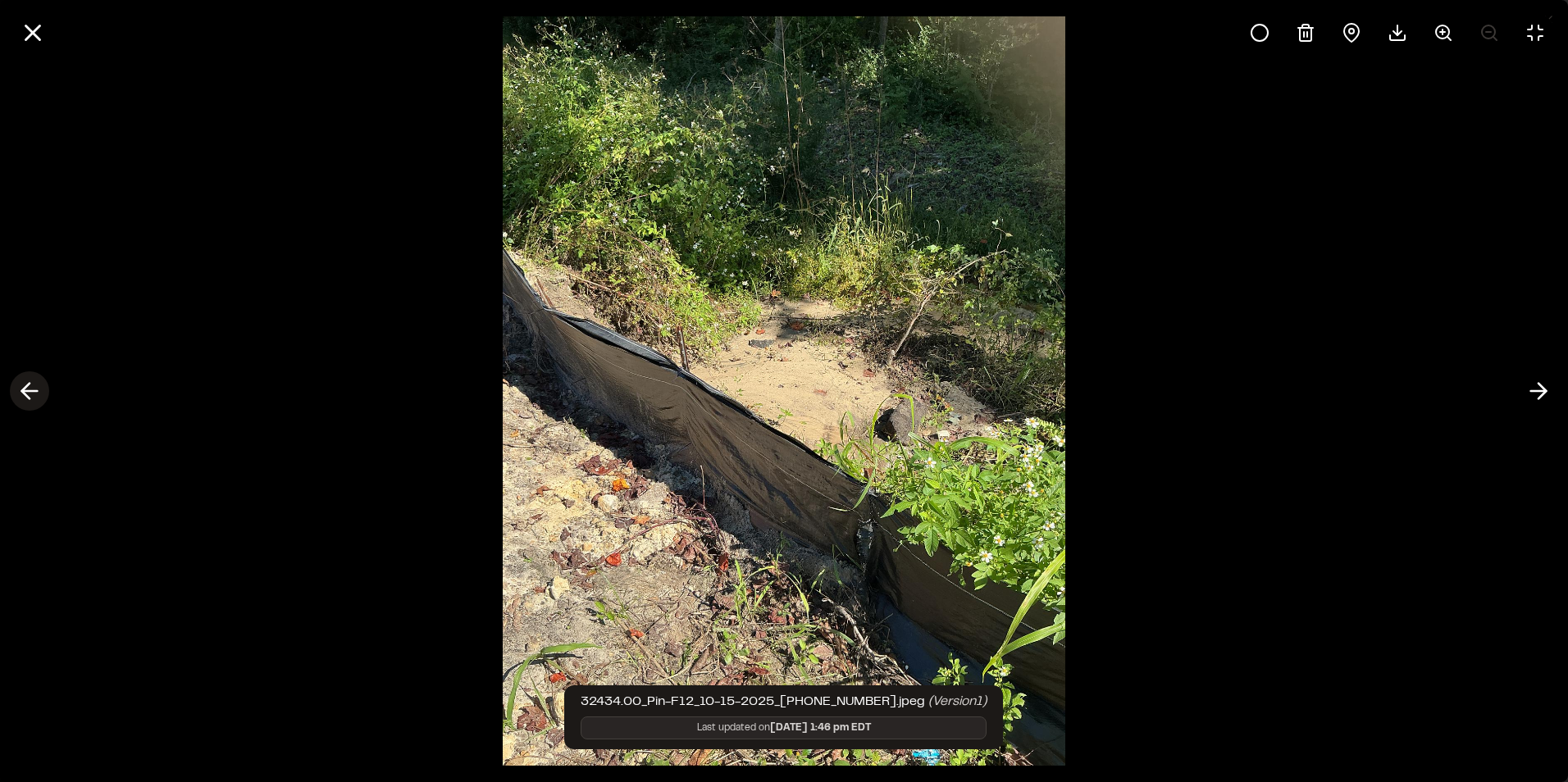
click at [27, 381] on icon at bounding box center [29, 391] width 26 height 27
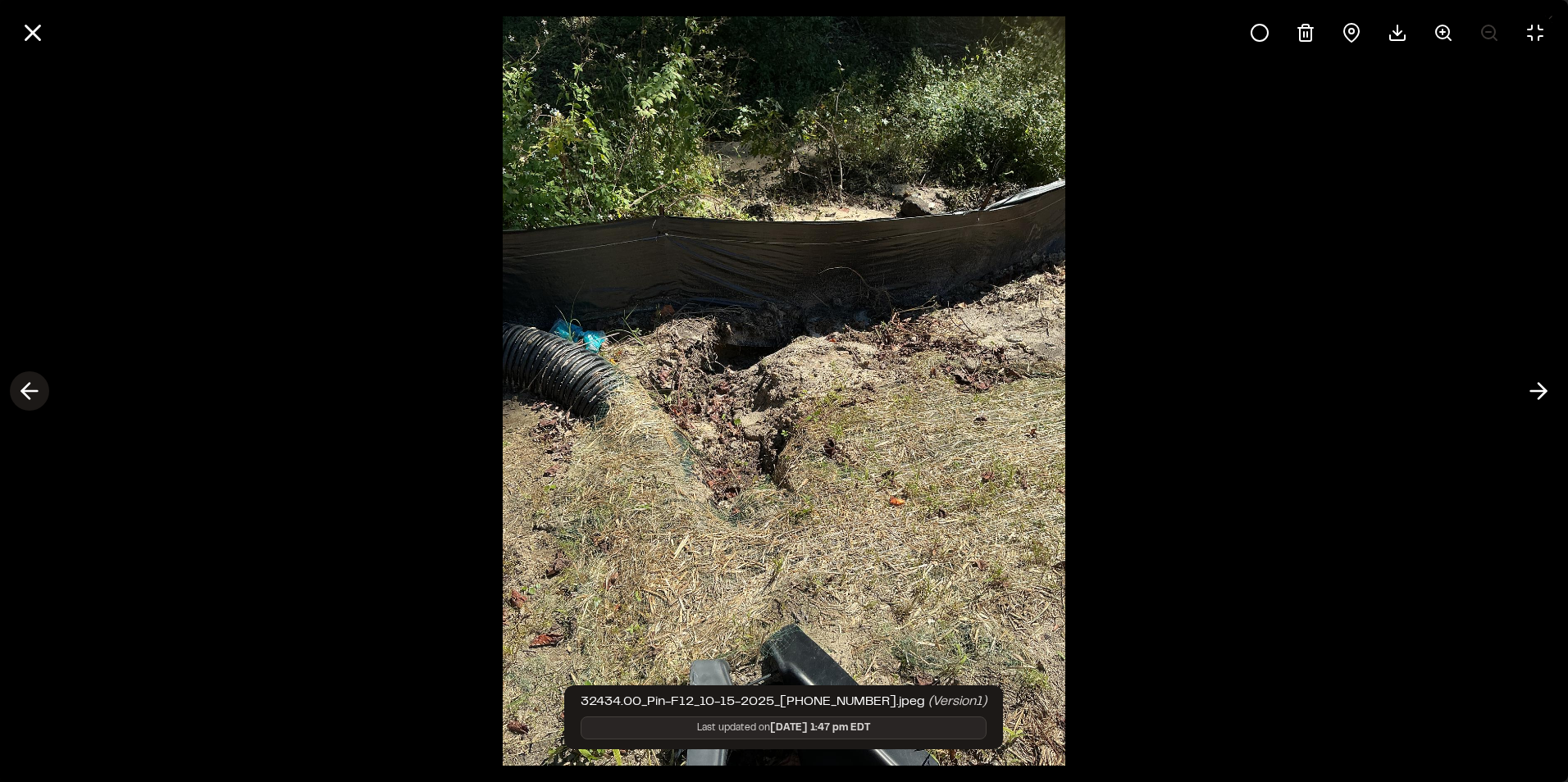
click at [27, 381] on icon at bounding box center [29, 391] width 26 height 27
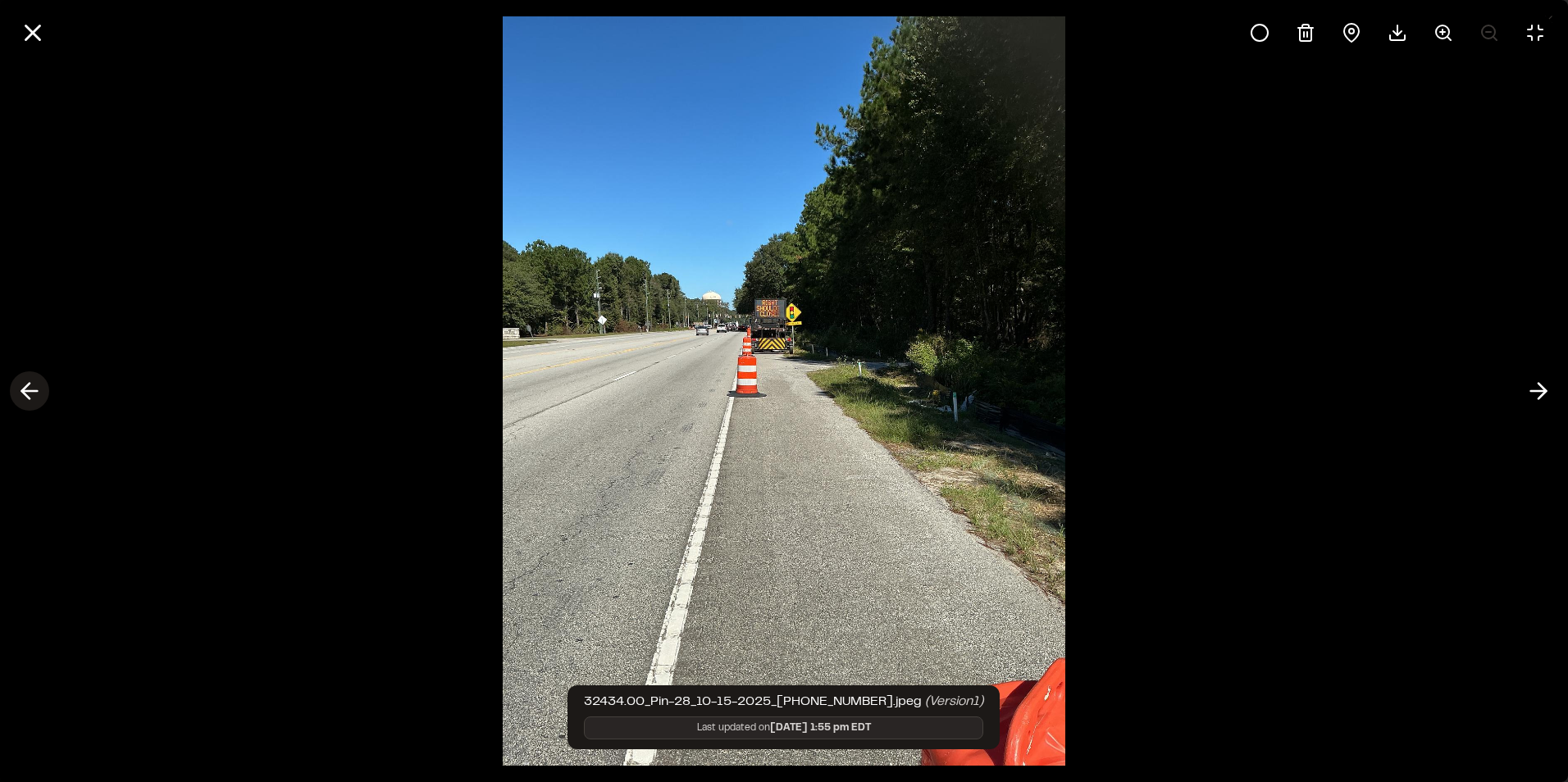
click at [27, 381] on icon at bounding box center [29, 391] width 26 height 27
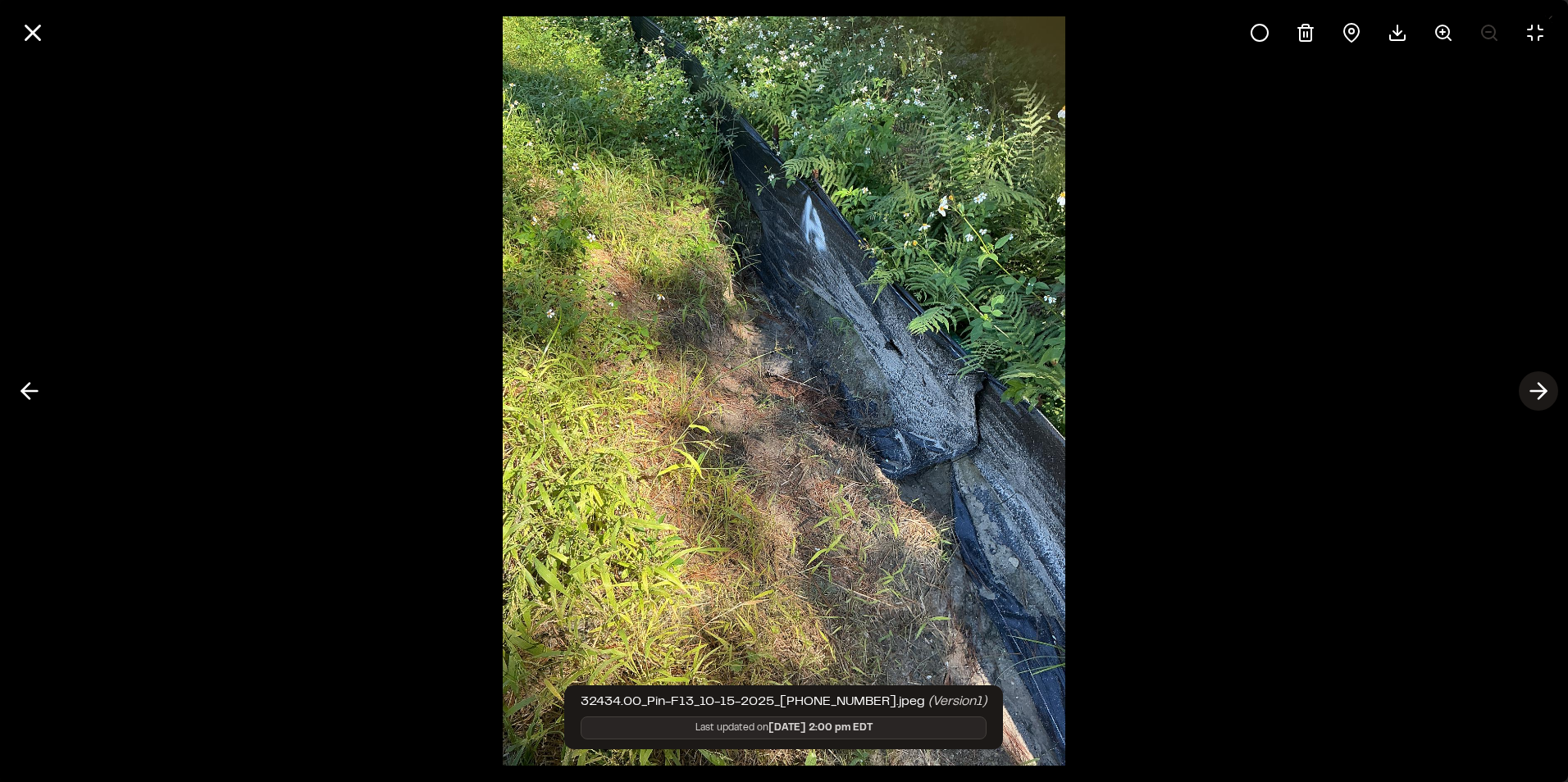
click at [1536, 391] on line at bounding box center [1539, 391] width 16 height 0
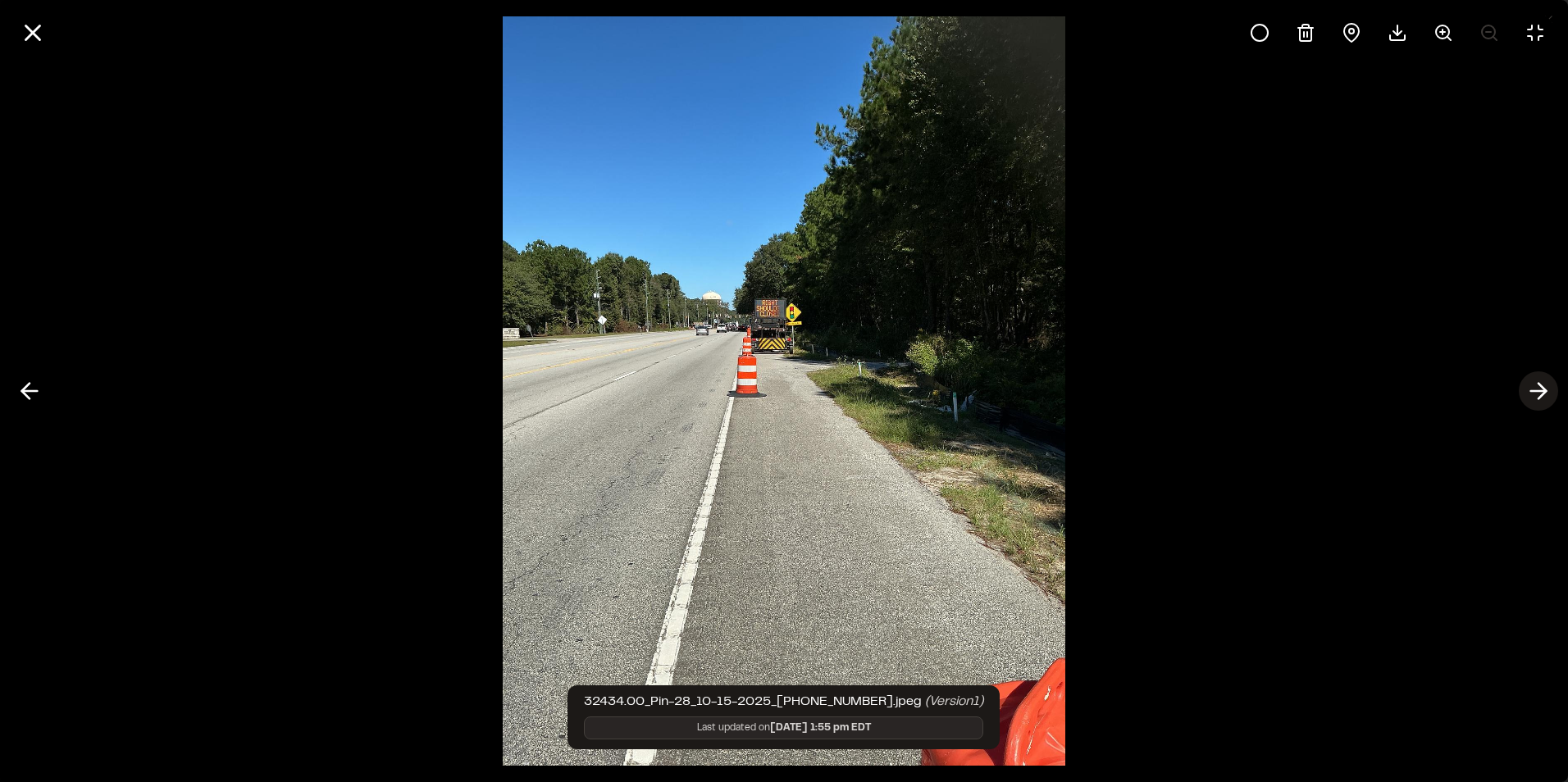
click at [1536, 391] on line at bounding box center [1539, 391] width 16 height 0
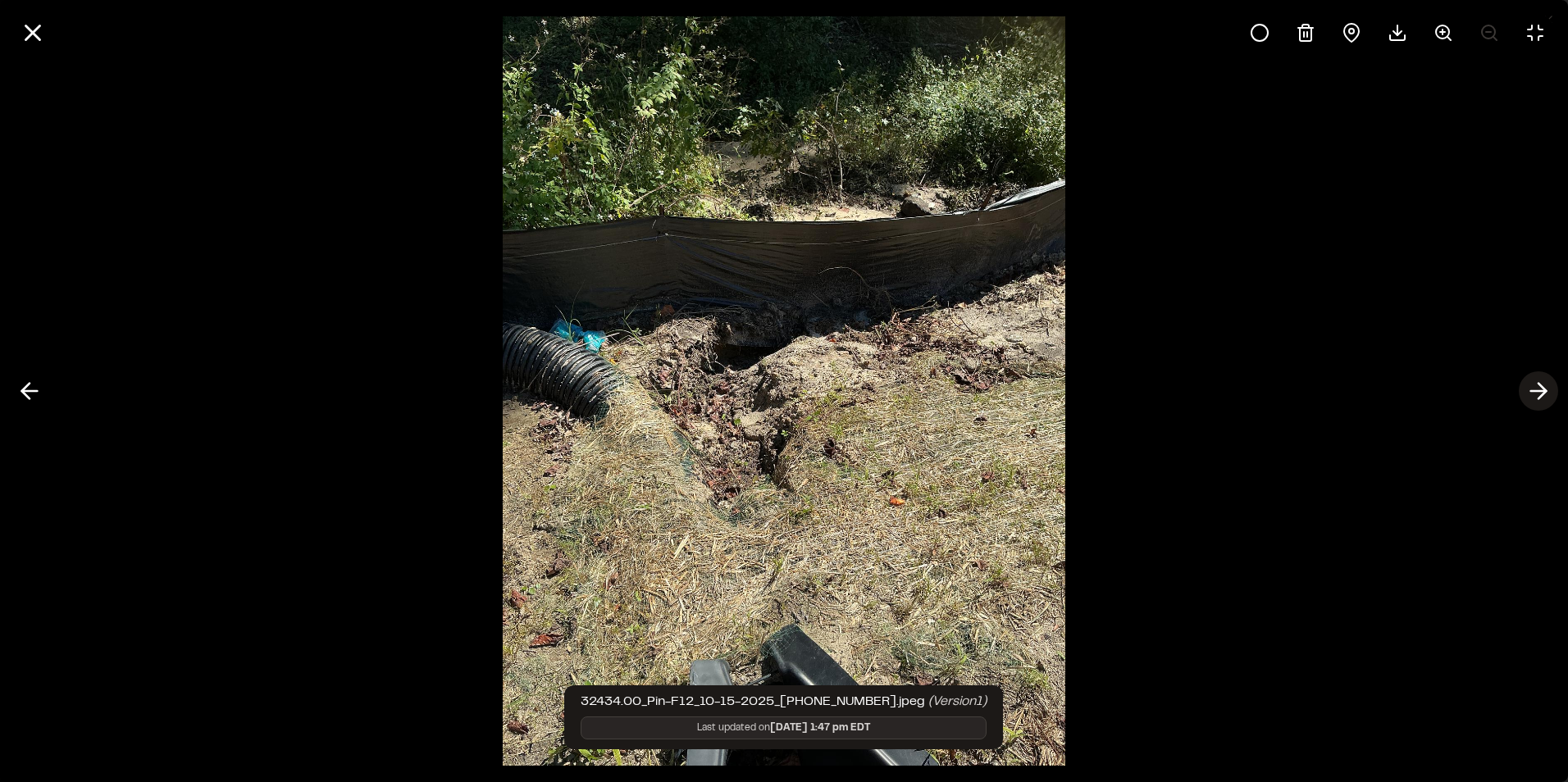
click at [1536, 391] on line at bounding box center [1539, 391] width 16 height 0
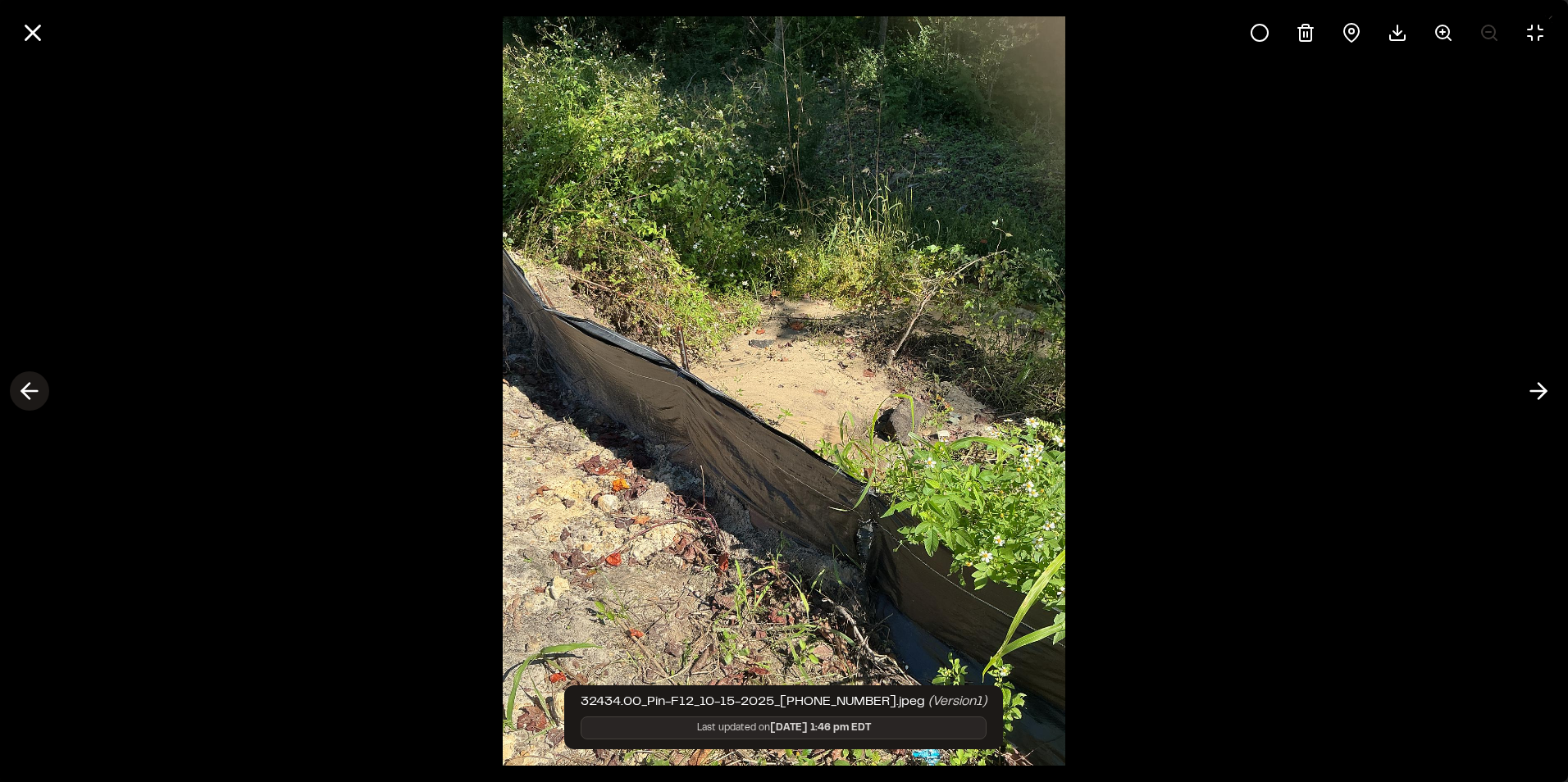
click at [27, 397] on polyline at bounding box center [26, 392] width 8 height 16
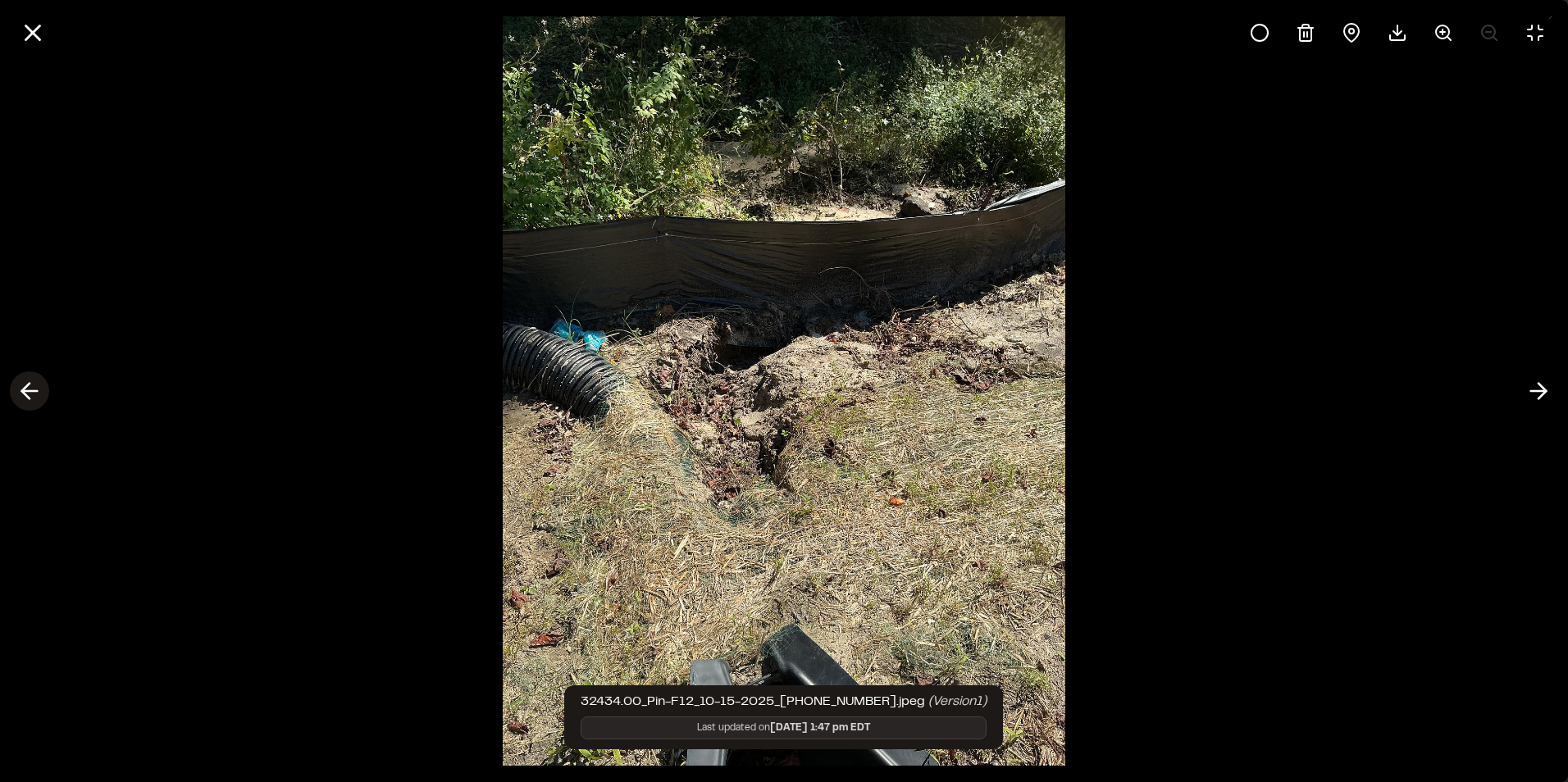
click at [27, 394] on icon at bounding box center [29, 391] width 26 height 27
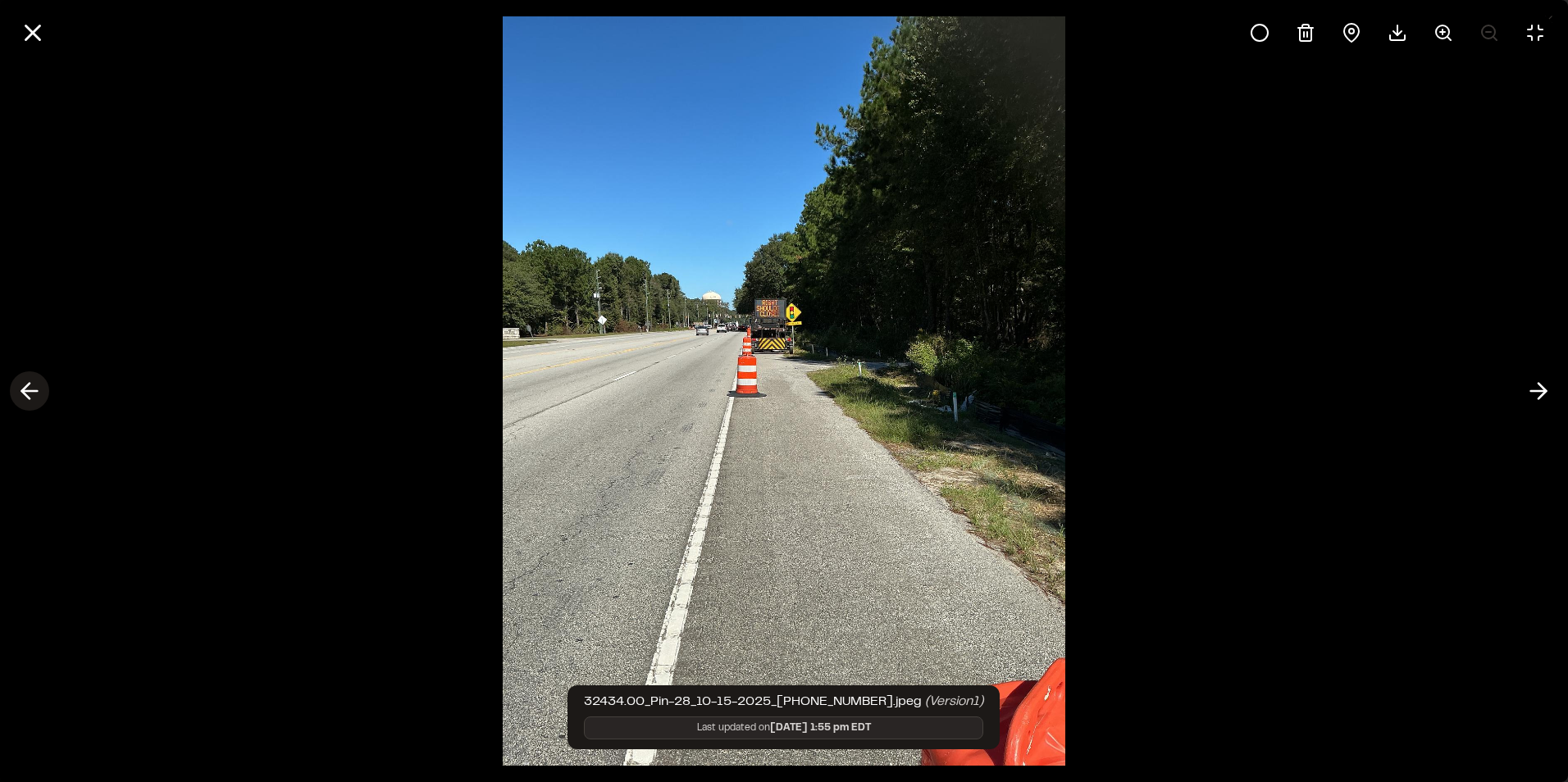
click at [27, 394] on icon at bounding box center [29, 391] width 26 height 27
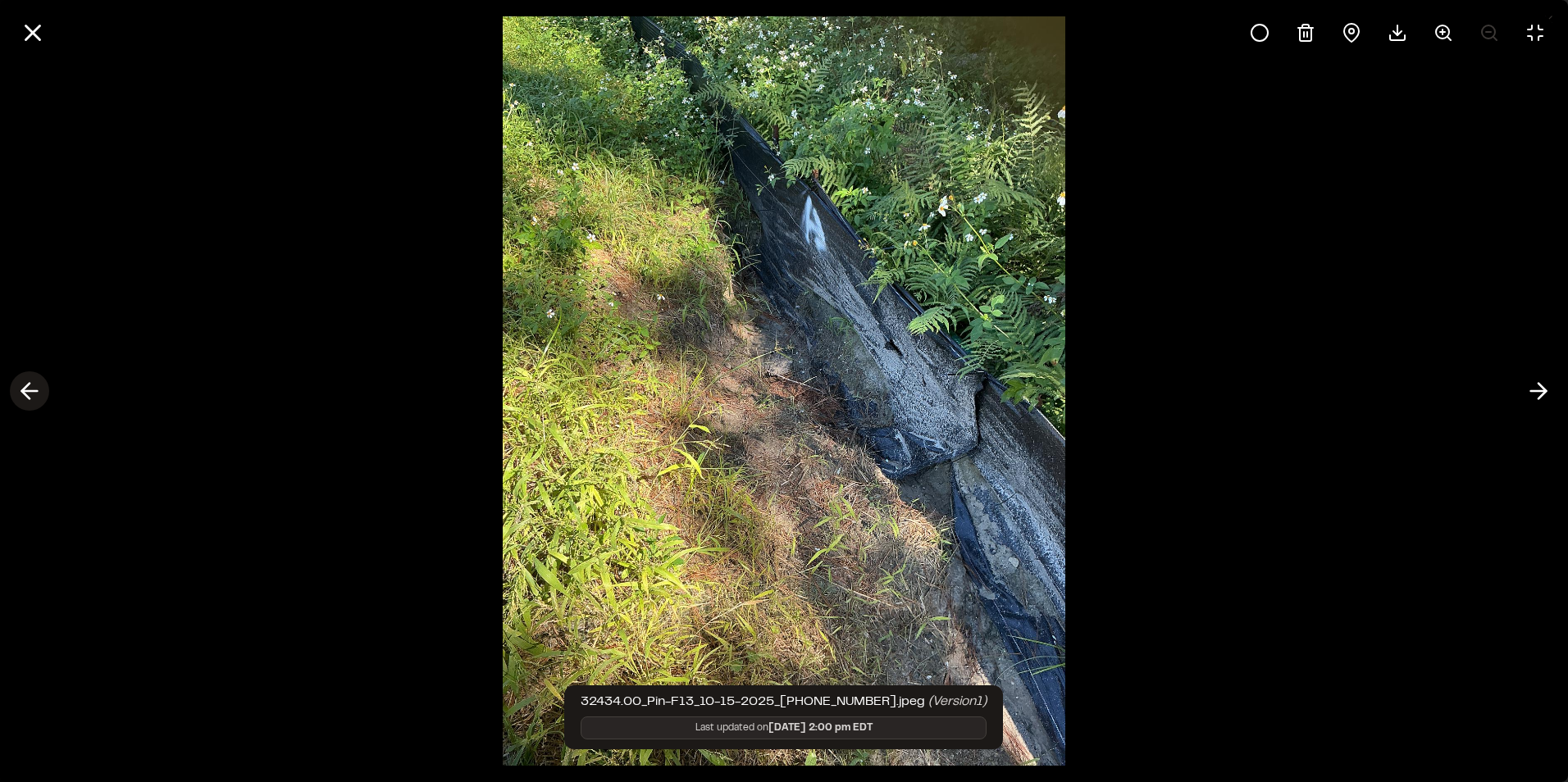
click at [27, 394] on icon at bounding box center [29, 391] width 26 height 27
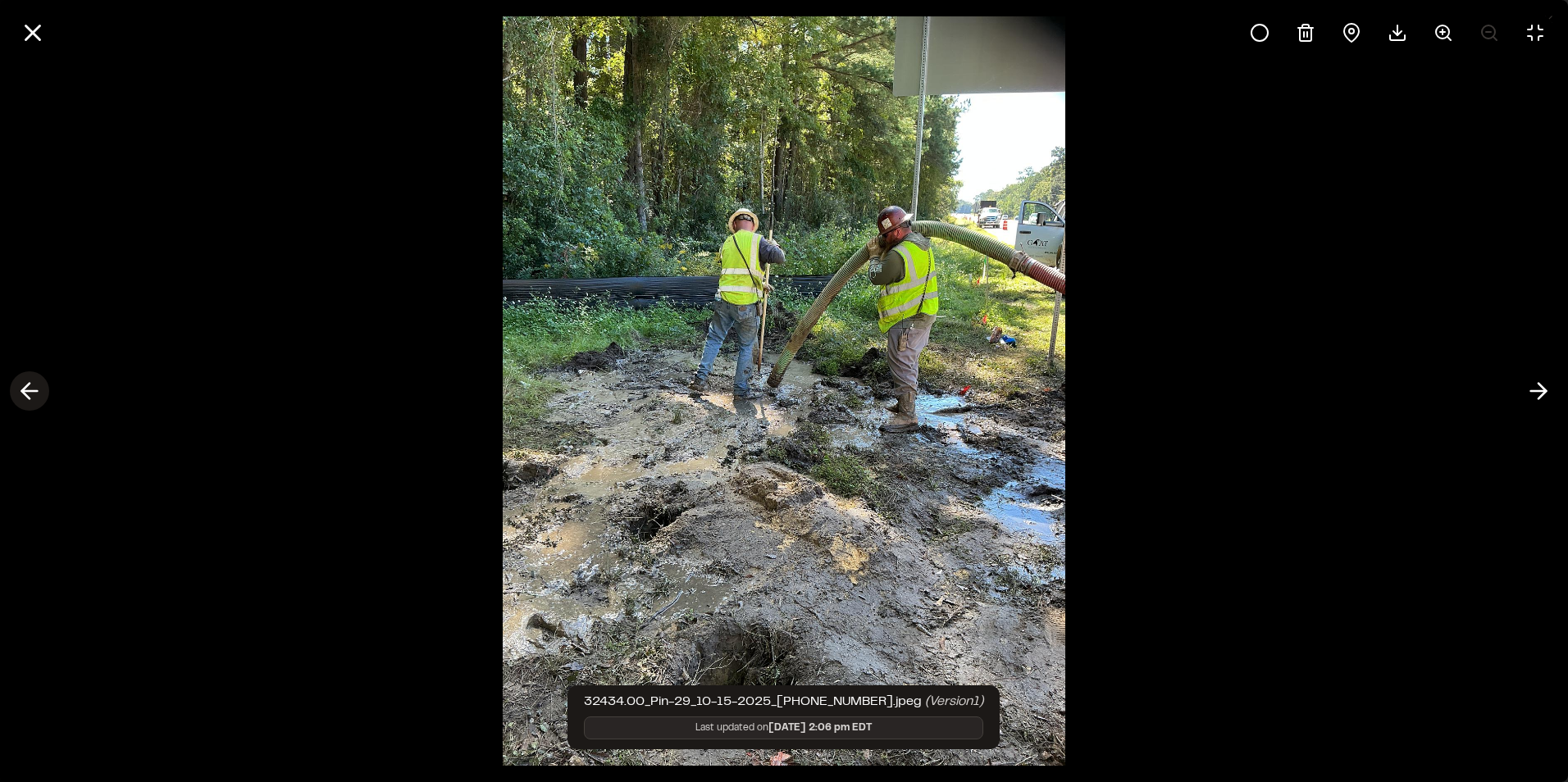
click at [25, 398] on icon at bounding box center [29, 391] width 26 height 27
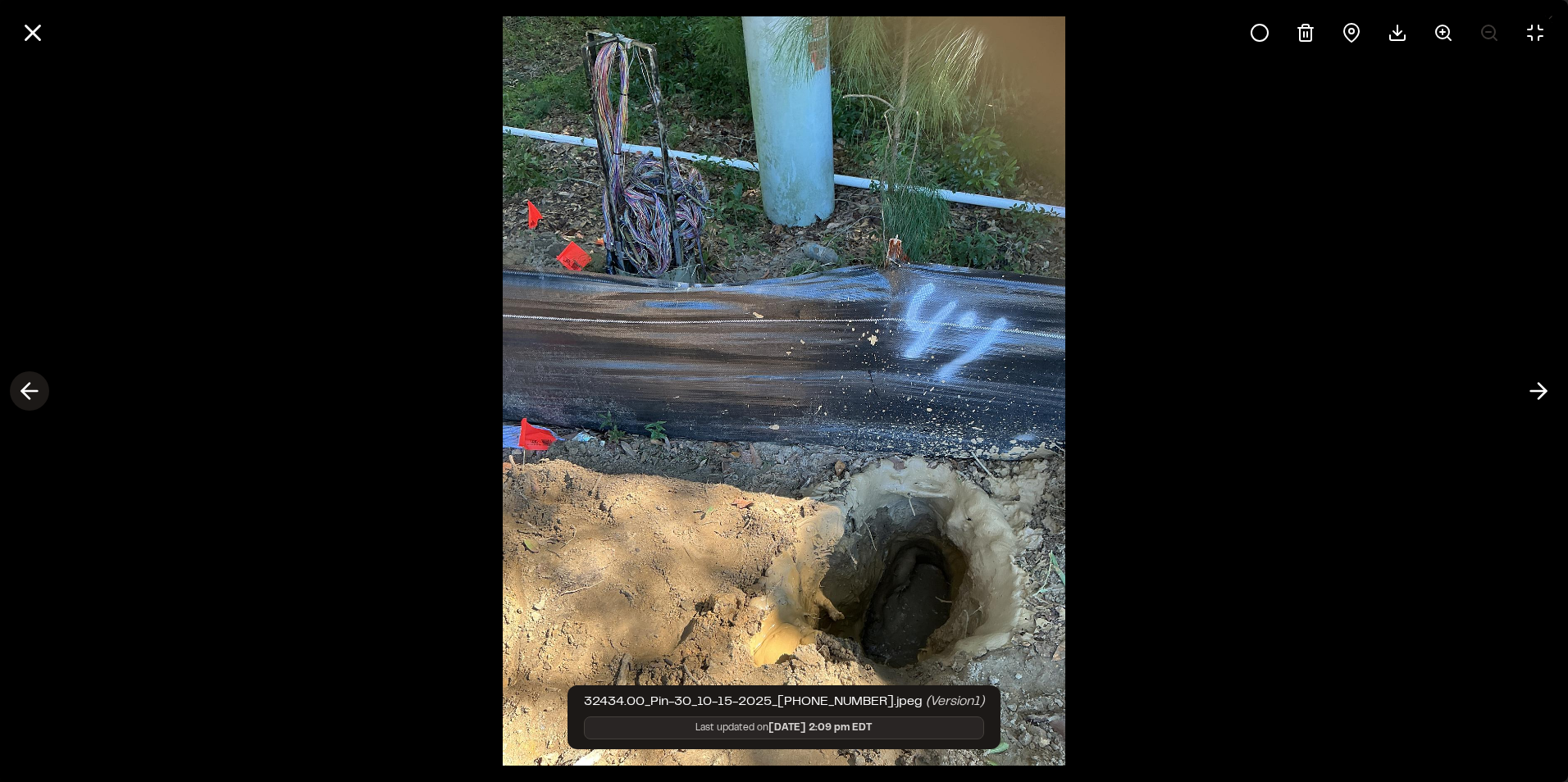
click at [25, 396] on polyline at bounding box center [26, 392] width 8 height 16
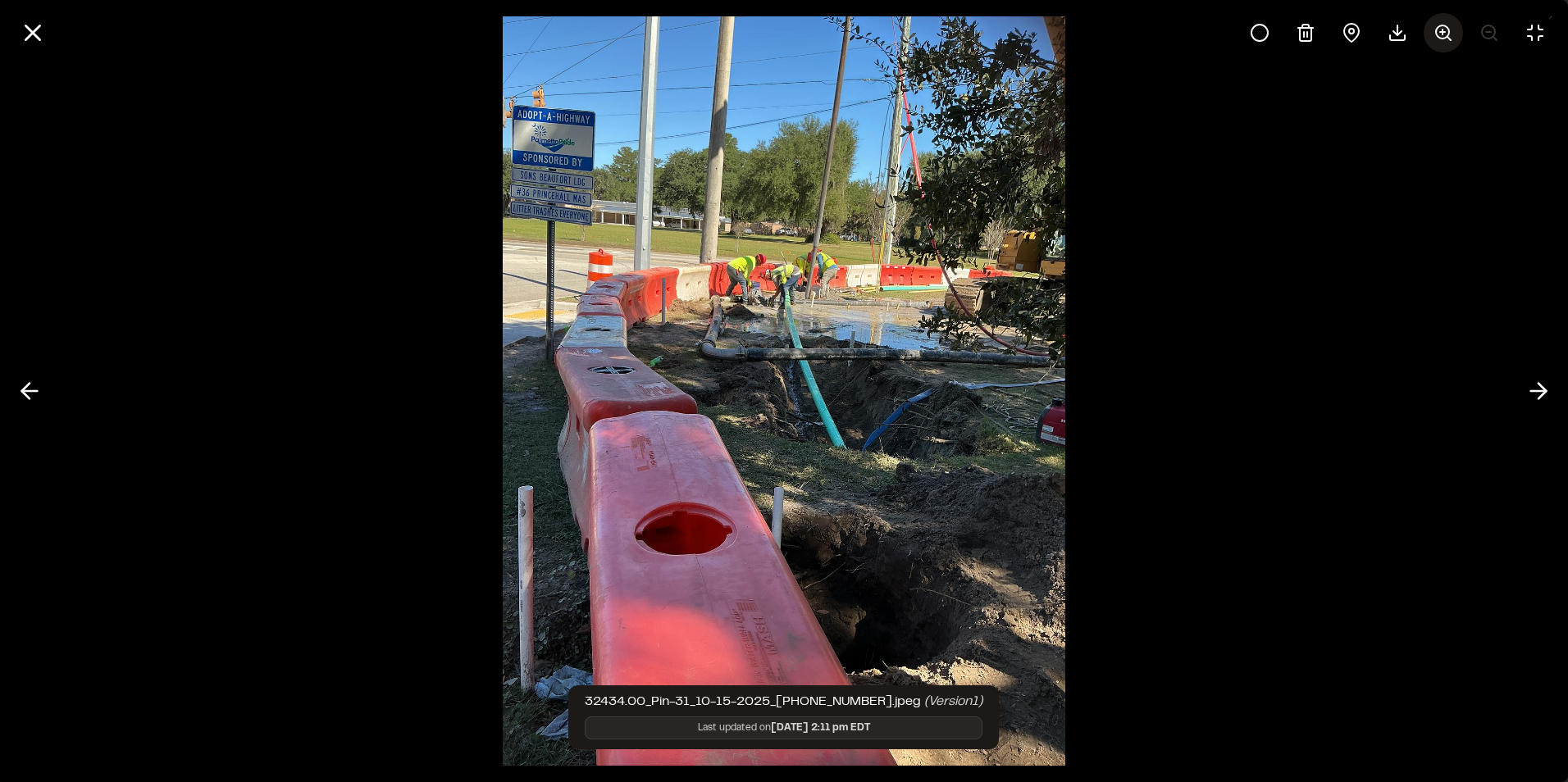
click at [1444, 35] on icon at bounding box center [1443, 32] width 20 height 20
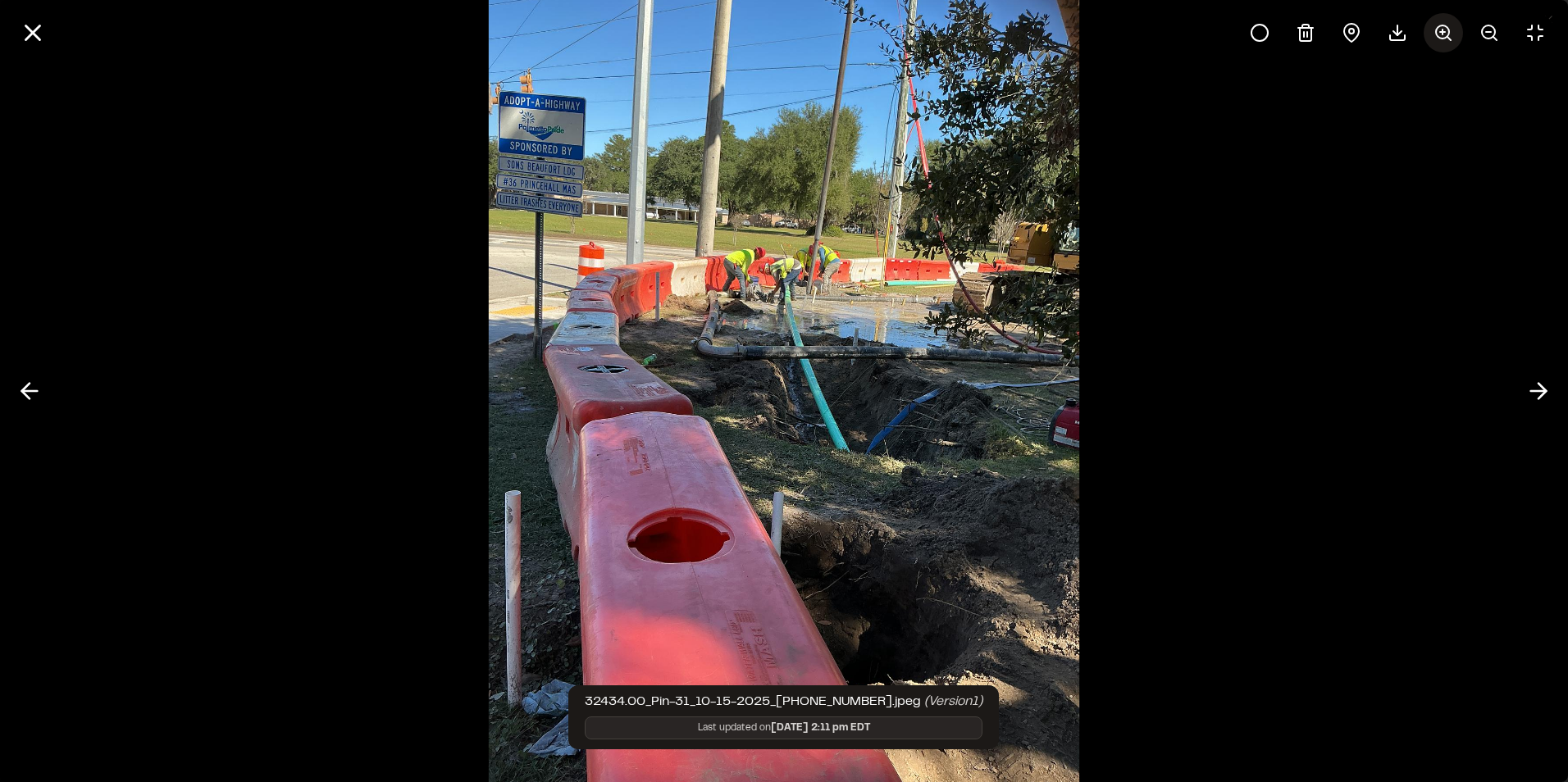
click at [1444, 35] on icon at bounding box center [1443, 32] width 20 height 20
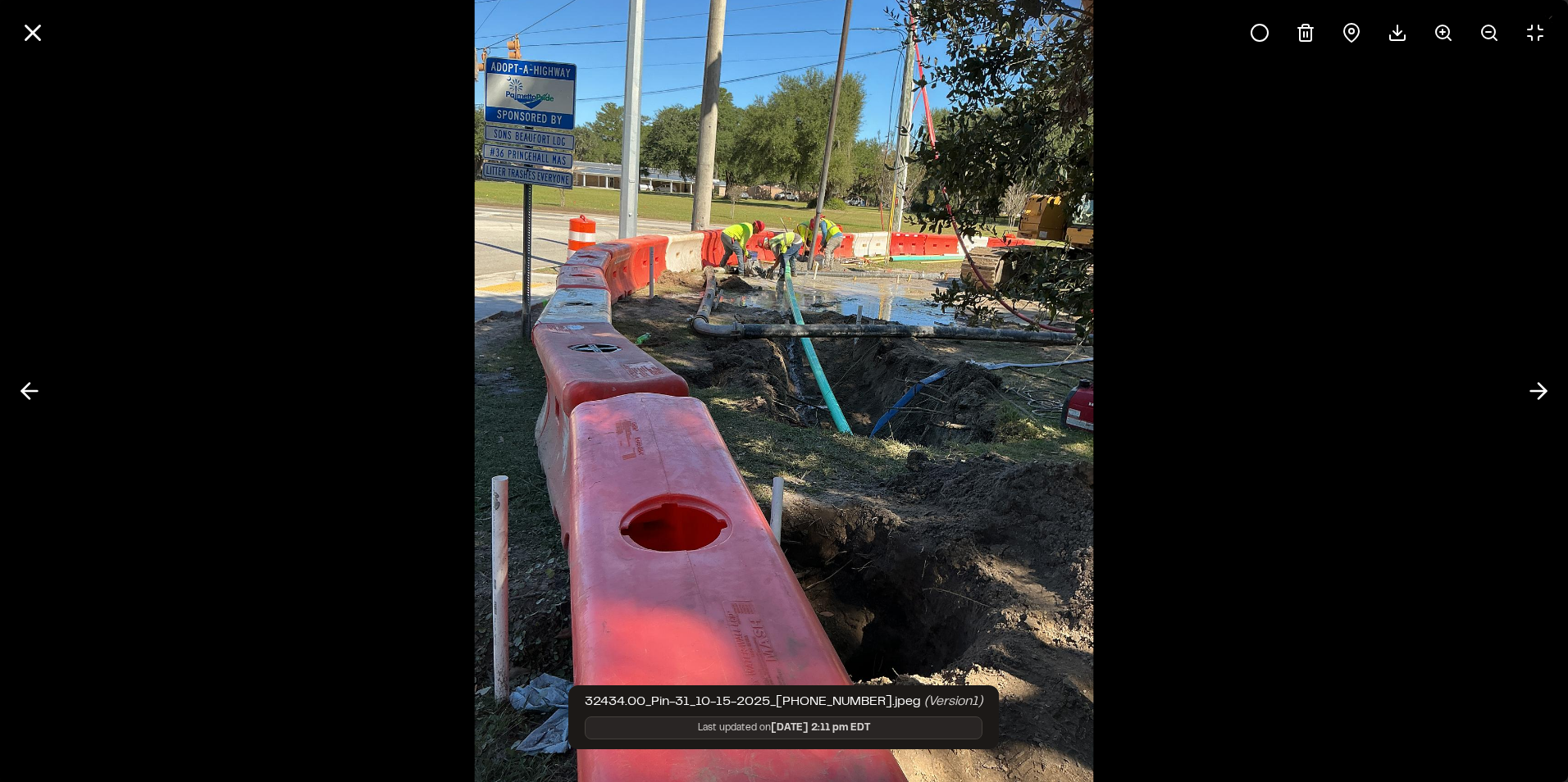
scroll to position [0, 0]
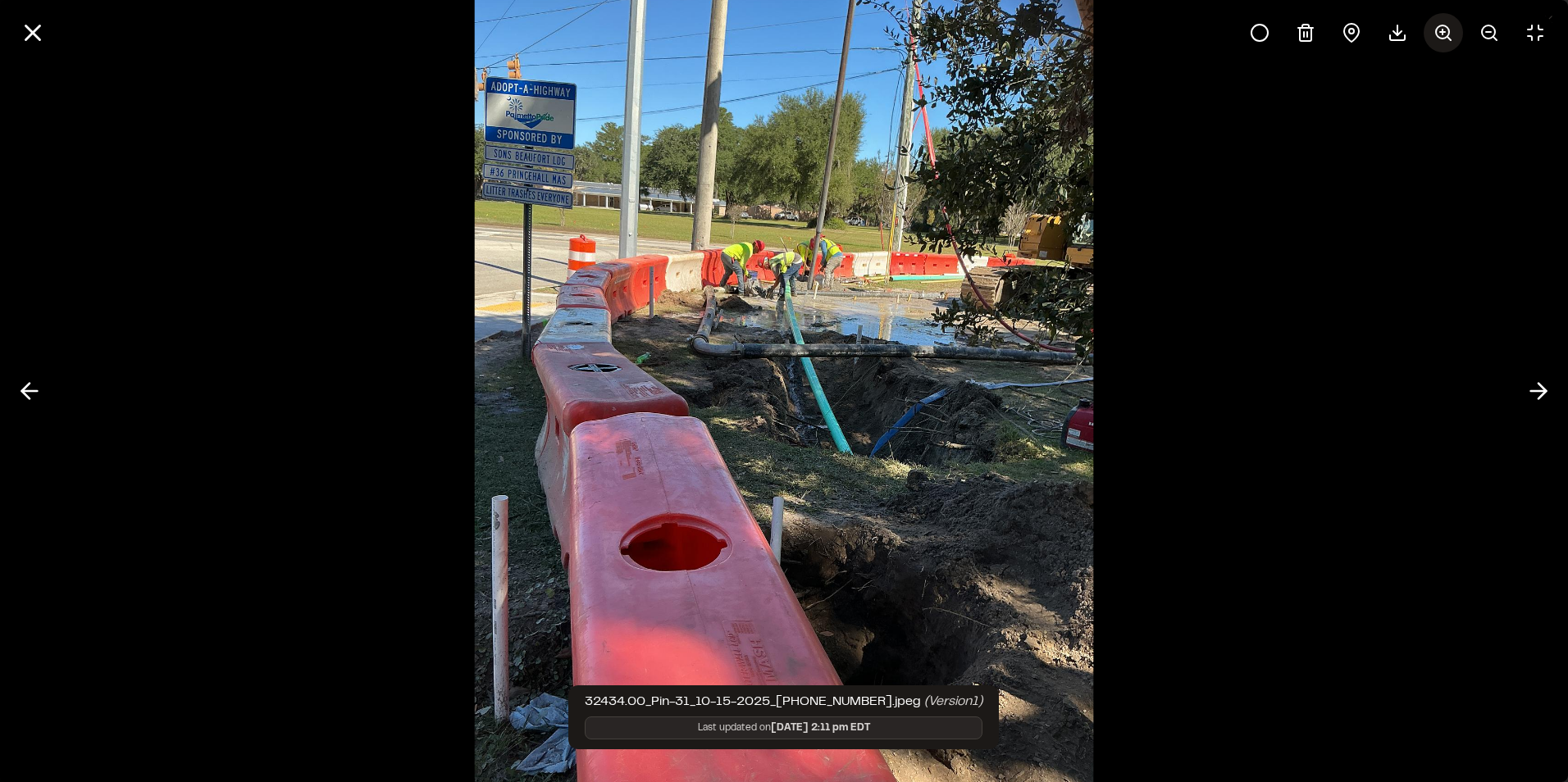
click at [1445, 34] on icon at bounding box center [1443, 32] width 20 height 20
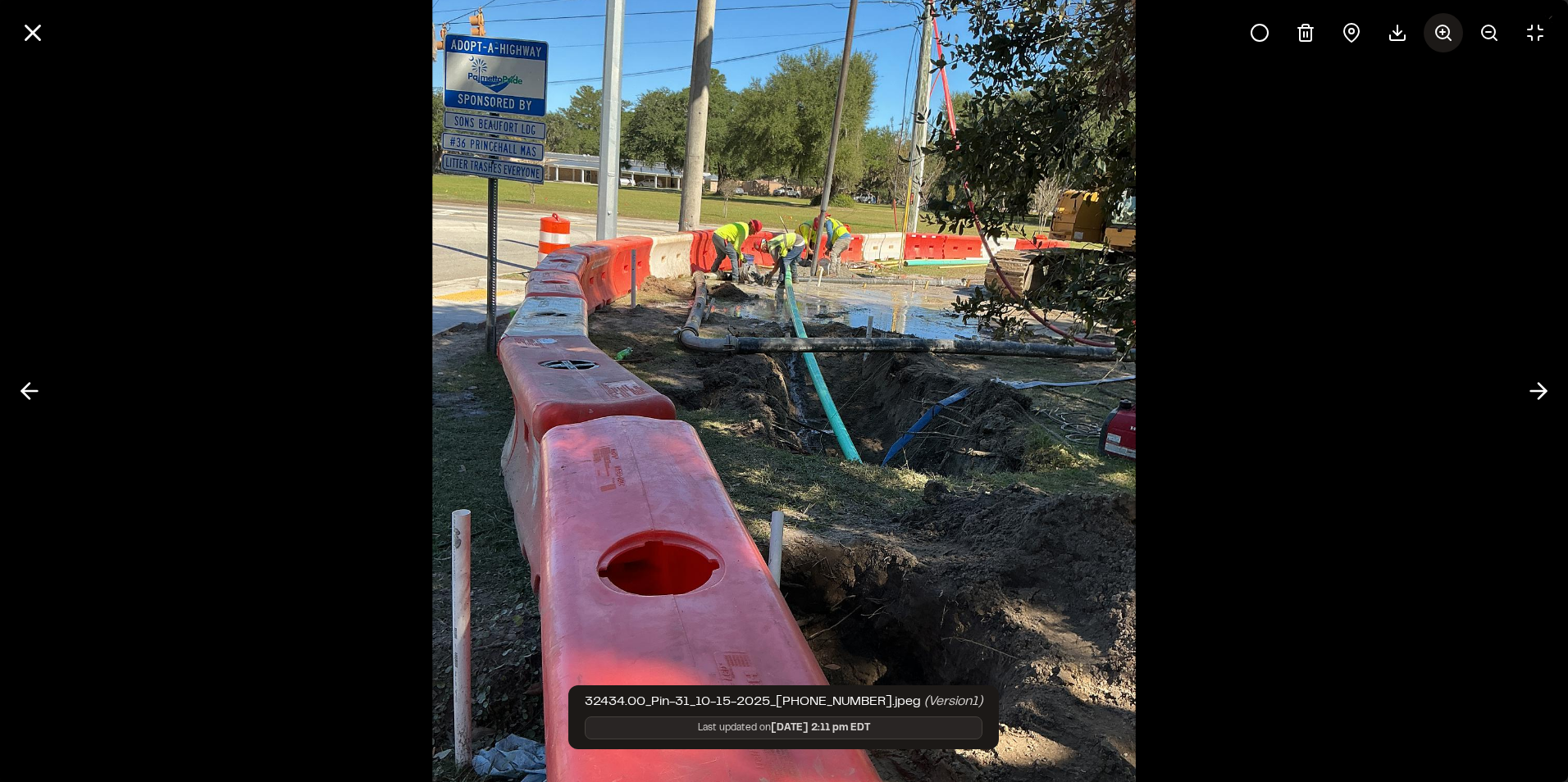
click at [1445, 34] on icon at bounding box center [1443, 32] width 20 height 20
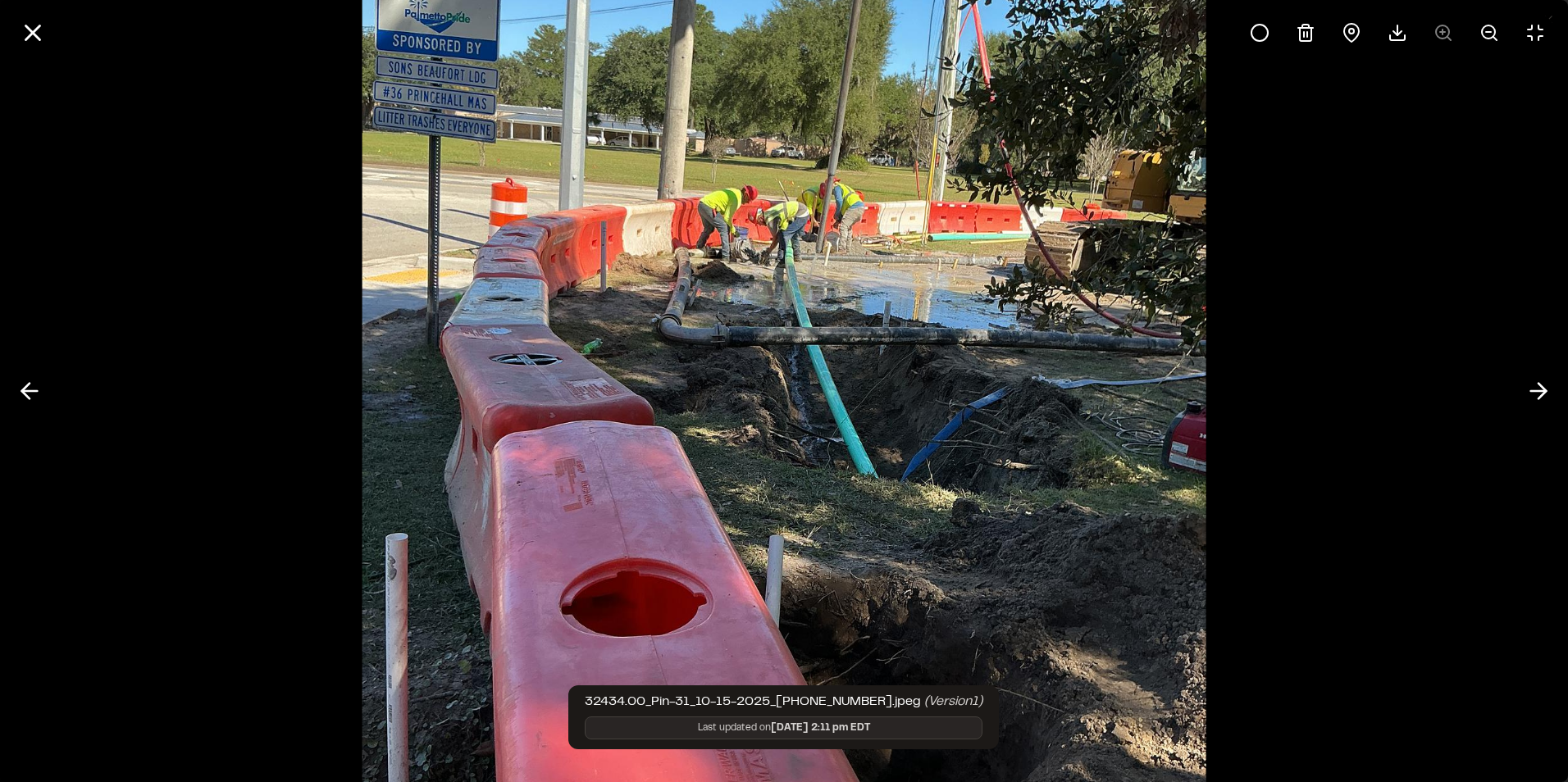
click at [1442, 34] on div at bounding box center [1396, 32] width 315 height 39
click at [26, 384] on icon at bounding box center [29, 391] width 26 height 27
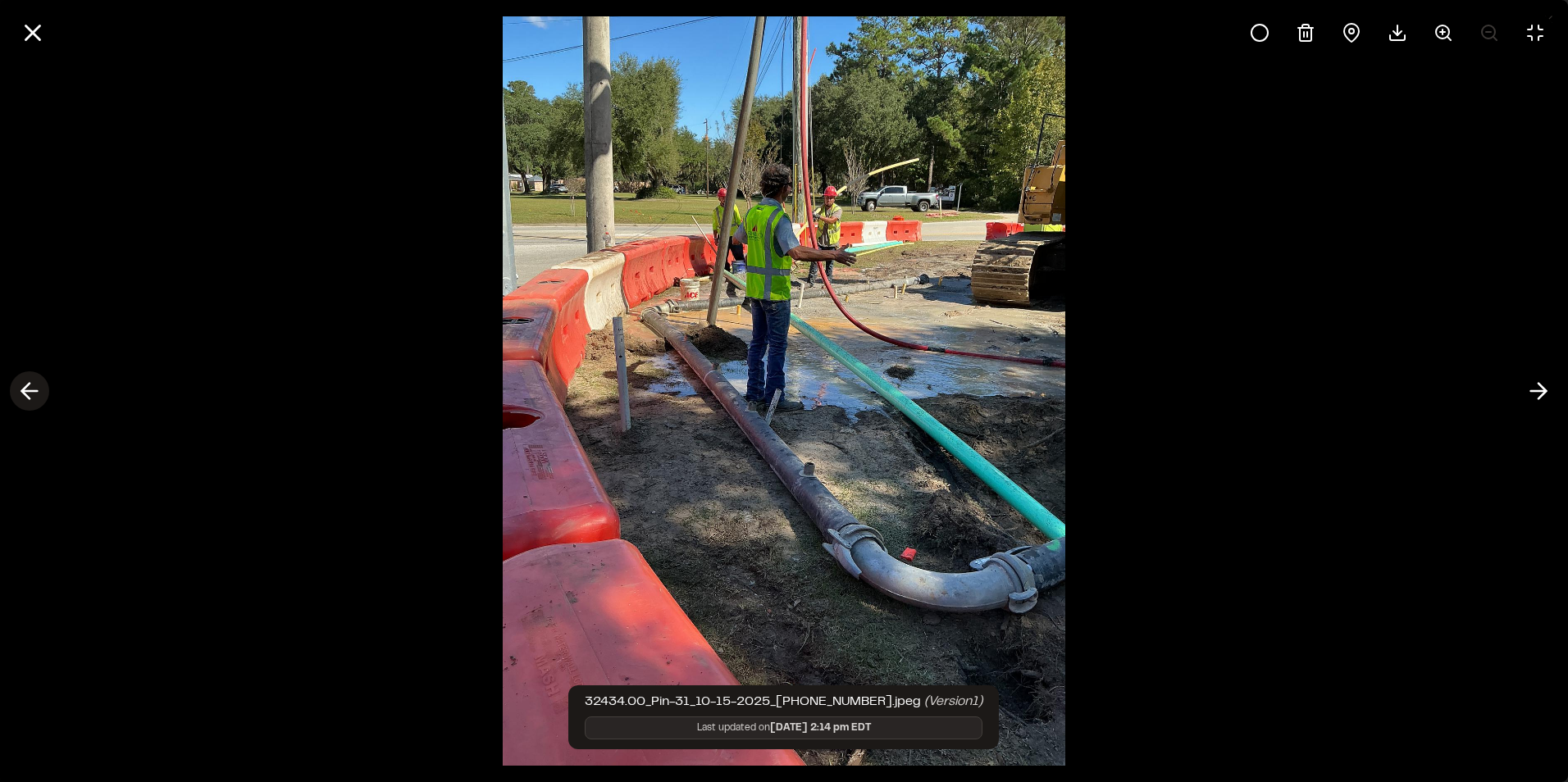
click at [26, 384] on icon at bounding box center [29, 391] width 26 height 27
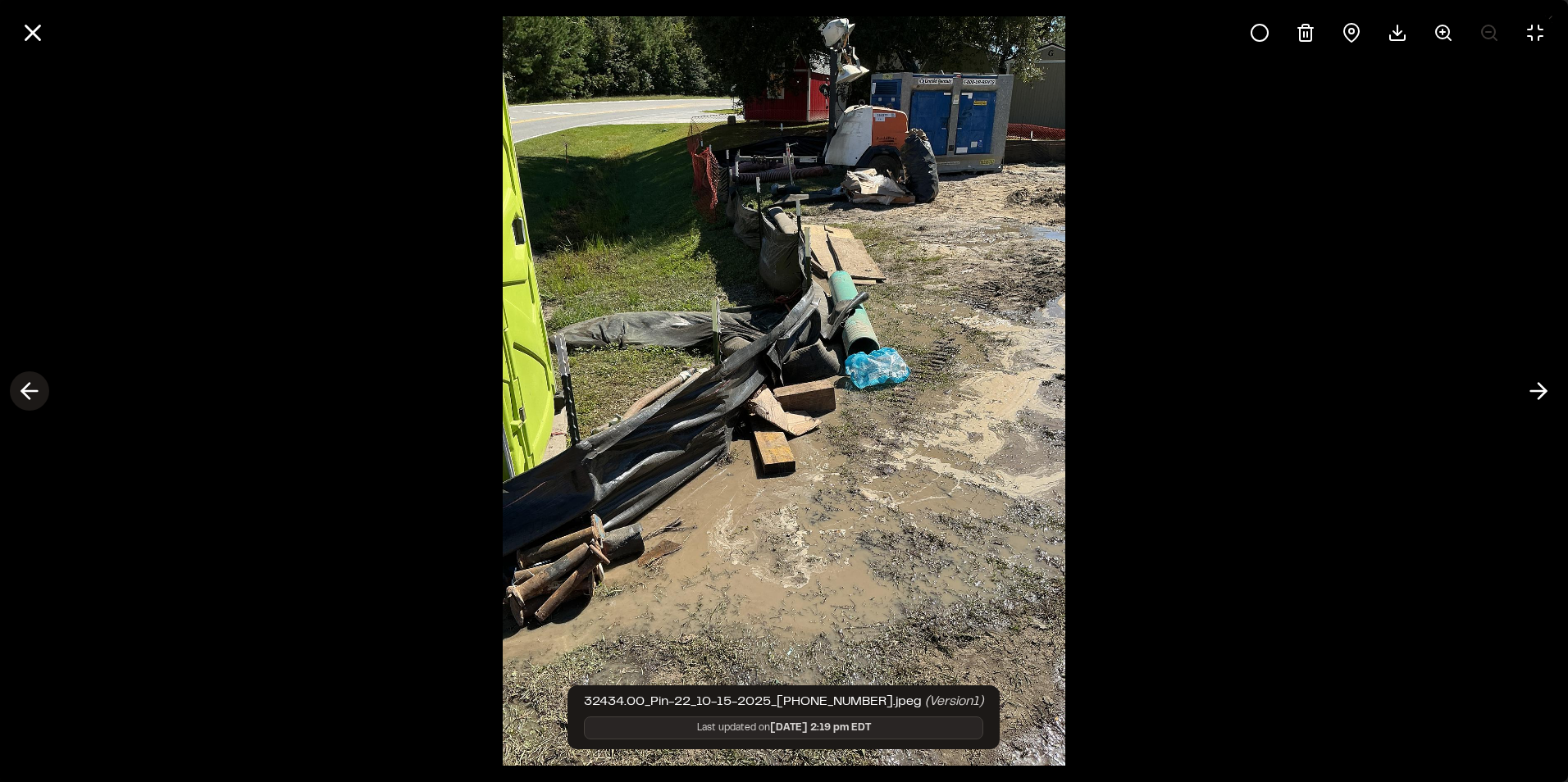
click at [26, 384] on icon at bounding box center [29, 391] width 26 height 27
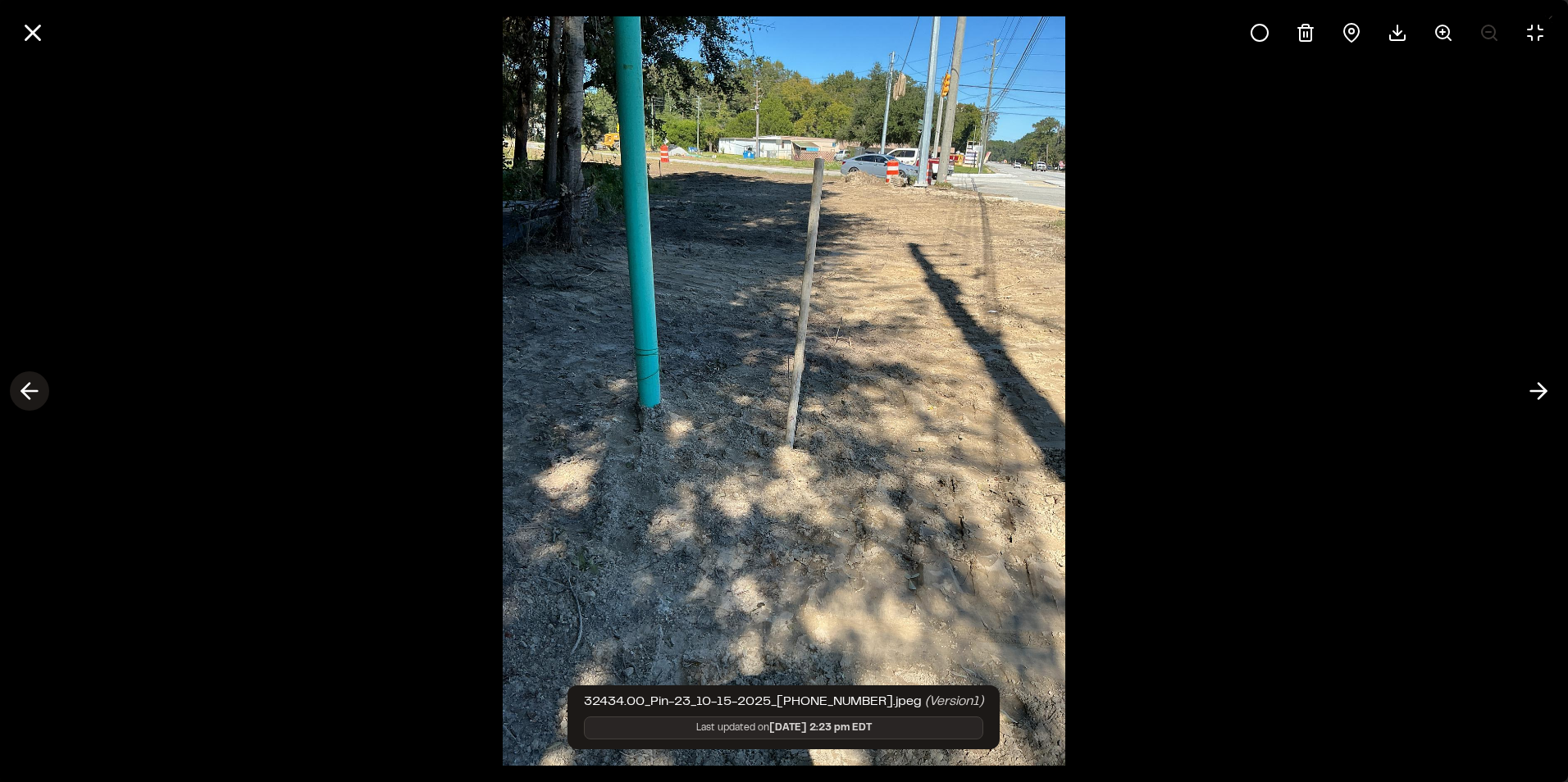
click at [26, 384] on icon at bounding box center [29, 391] width 26 height 27
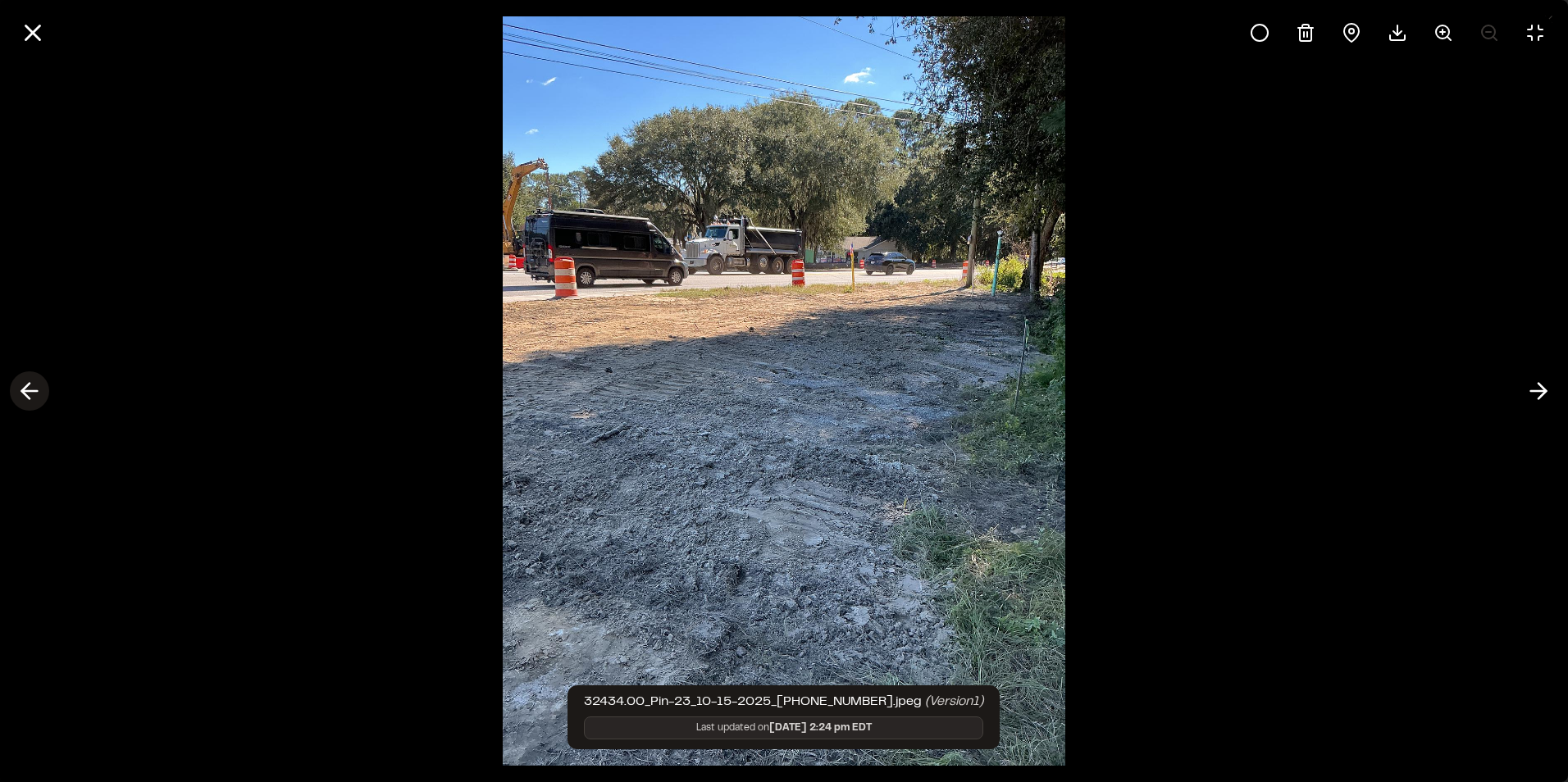
click at [26, 384] on icon at bounding box center [29, 391] width 26 height 27
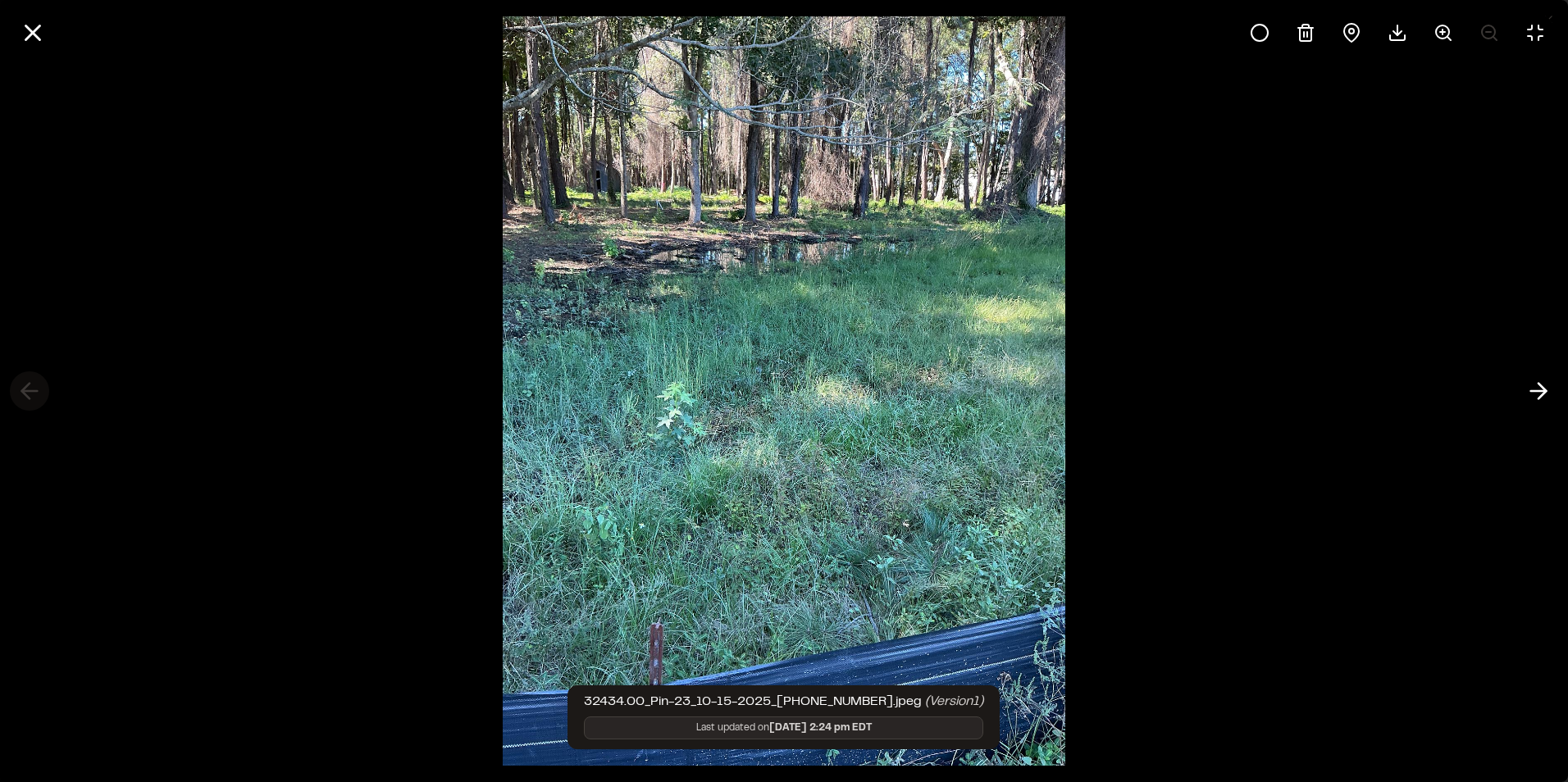
click at [26, 384] on div at bounding box center [784, 391] width 1568 height 782
click at [33, 27] on icon at bounding box center [32, 32] width 27 height 27
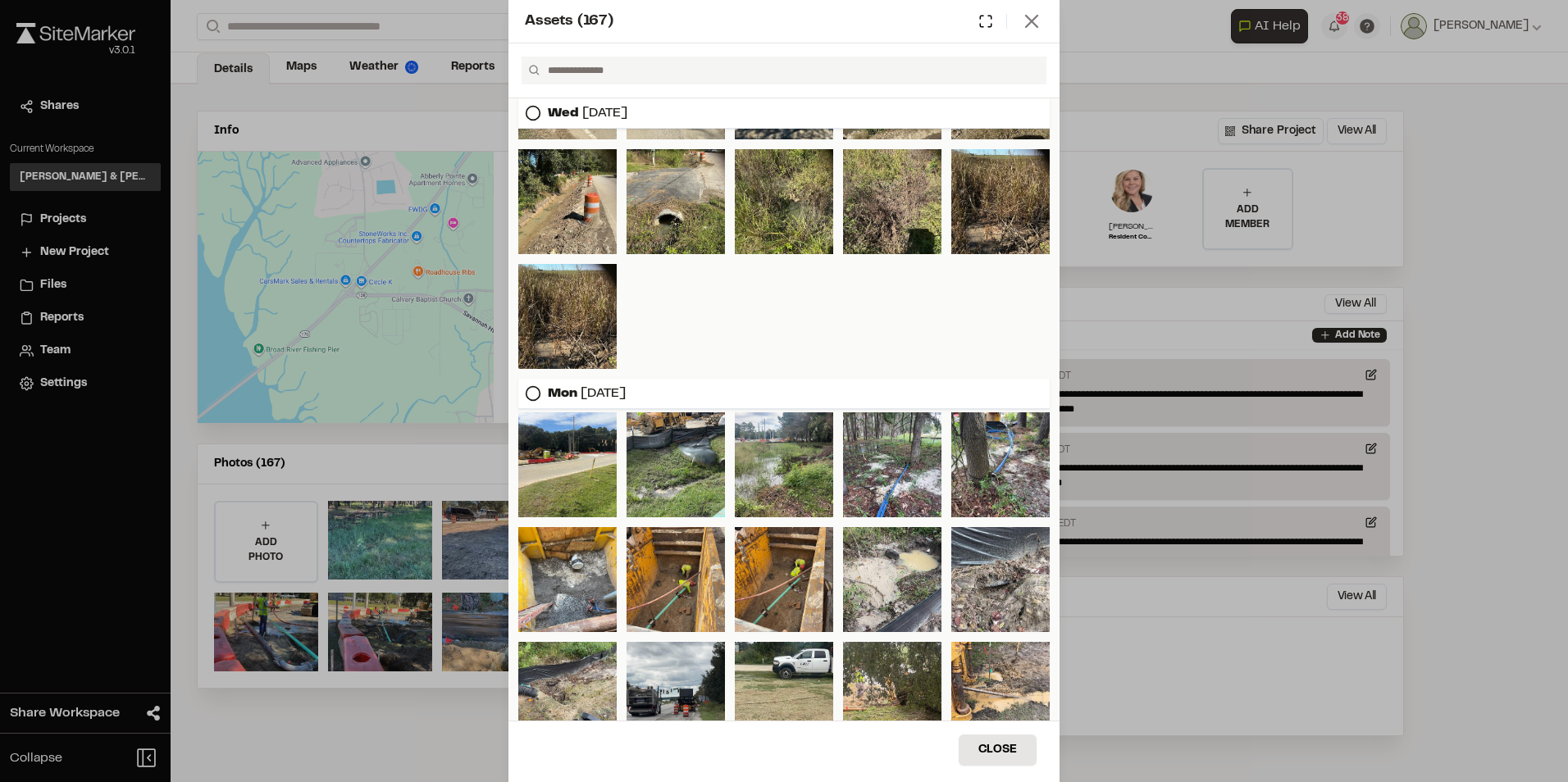
click at [1026, 14] on icon at bounding box center [1031, 21] width 23 height 23
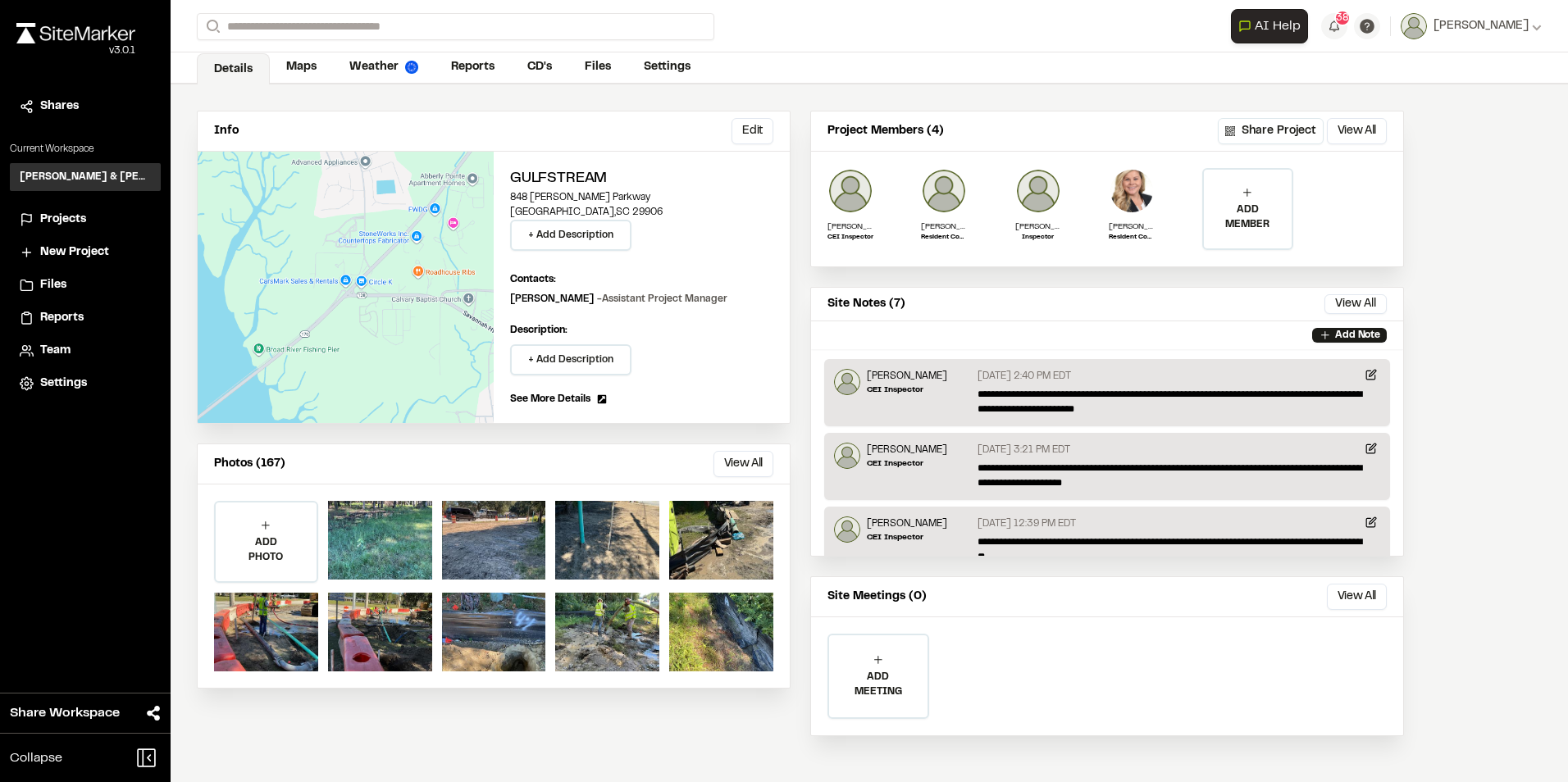
click at [78, 211] on span "Projects" at bounding box center [63, 220] width 46 height 18
